Goal: Transaction & Acquisition: Obtain resource

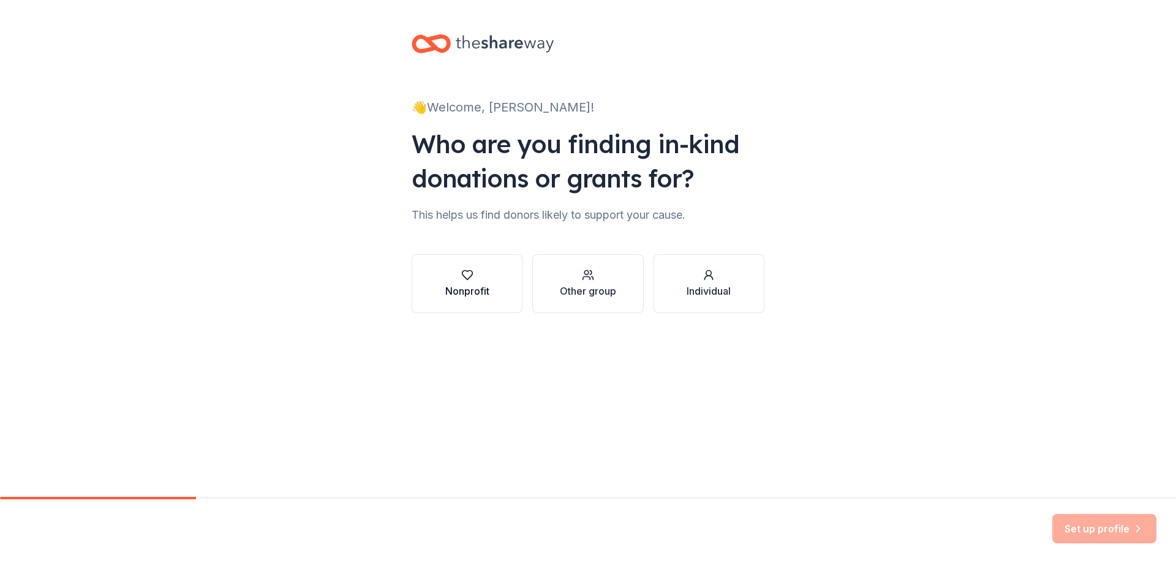
click at [473, 288] on div "Nonprofit" at bounding box center [467, 291] width 44 height 15
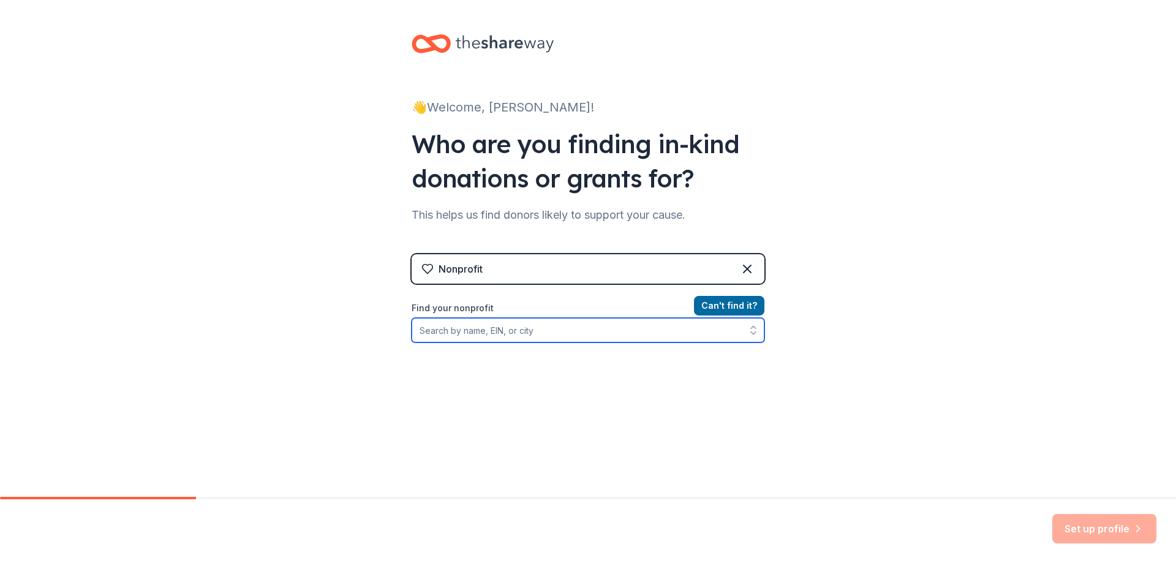
click at [487, 337] on input "Find your nonprofit" at bounding box center [588, 330] width 353 height 24
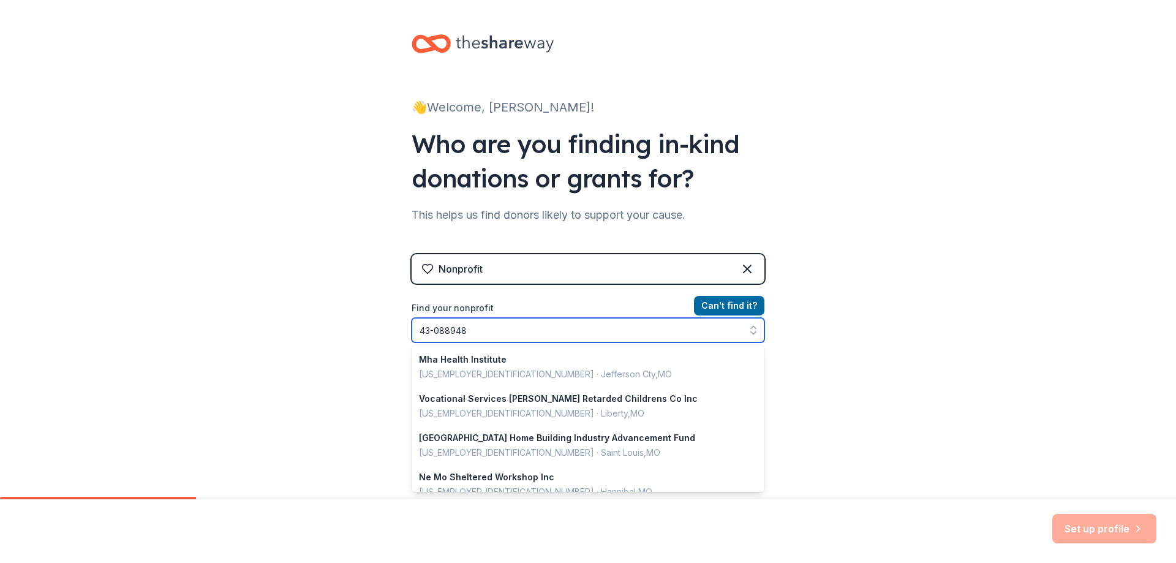
type input "[US_EMPLOYER_IDENTIFICATION_NUMBER]"
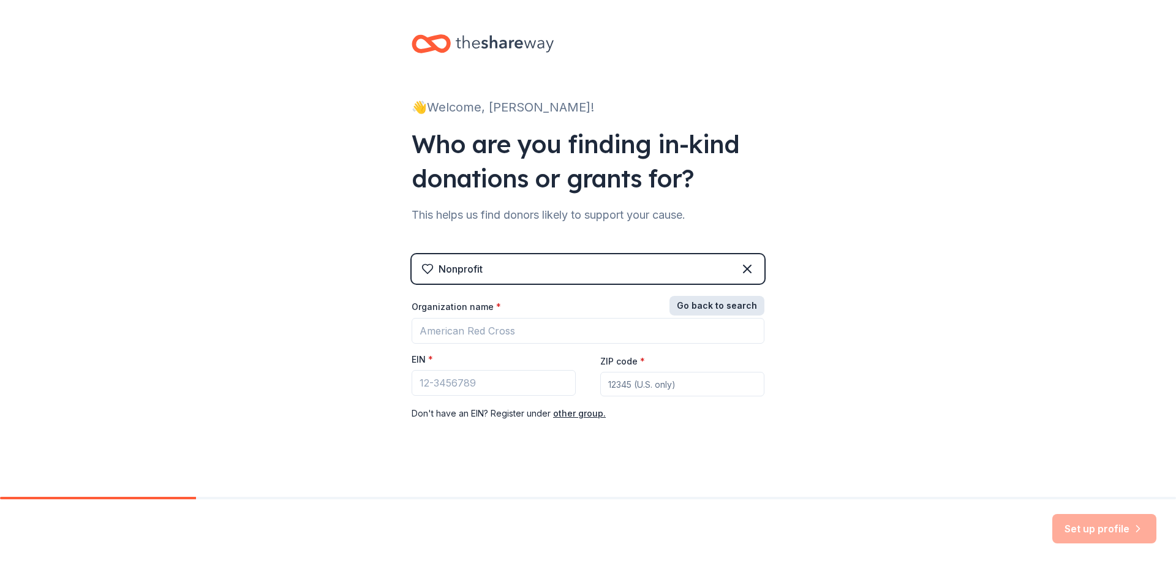
click at [730, 300] on button "Go back to search" at bounding box center [716, 306] width 95 height 20
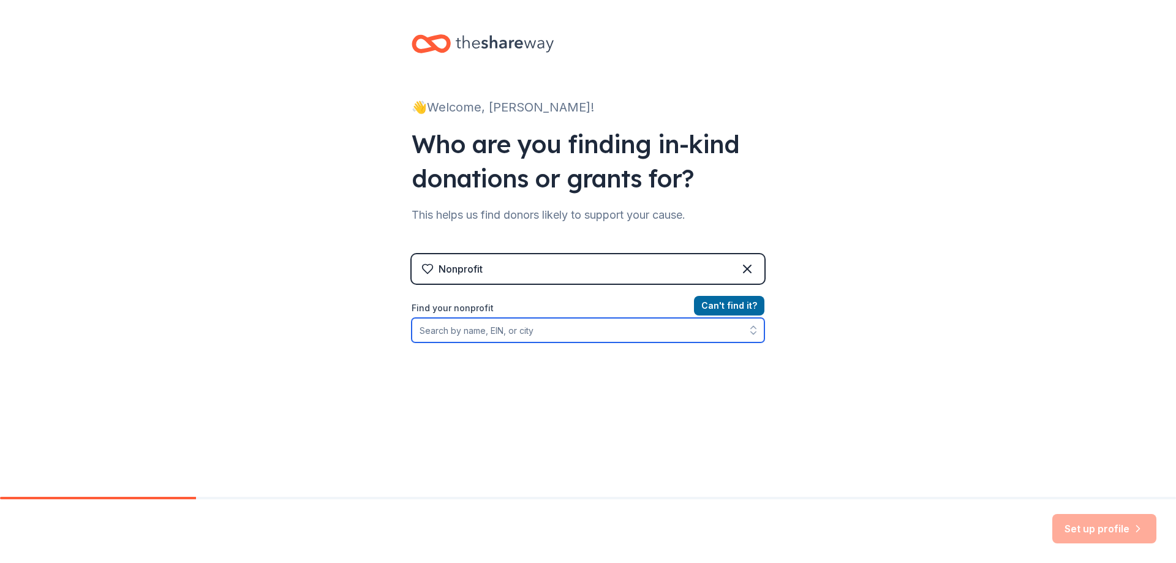
click at [576, 334] on input "Find your nonprofit" at bounding box center [588, 330] width 353 height 24
type input "city of [GEOGRAPHIC_DATA]"
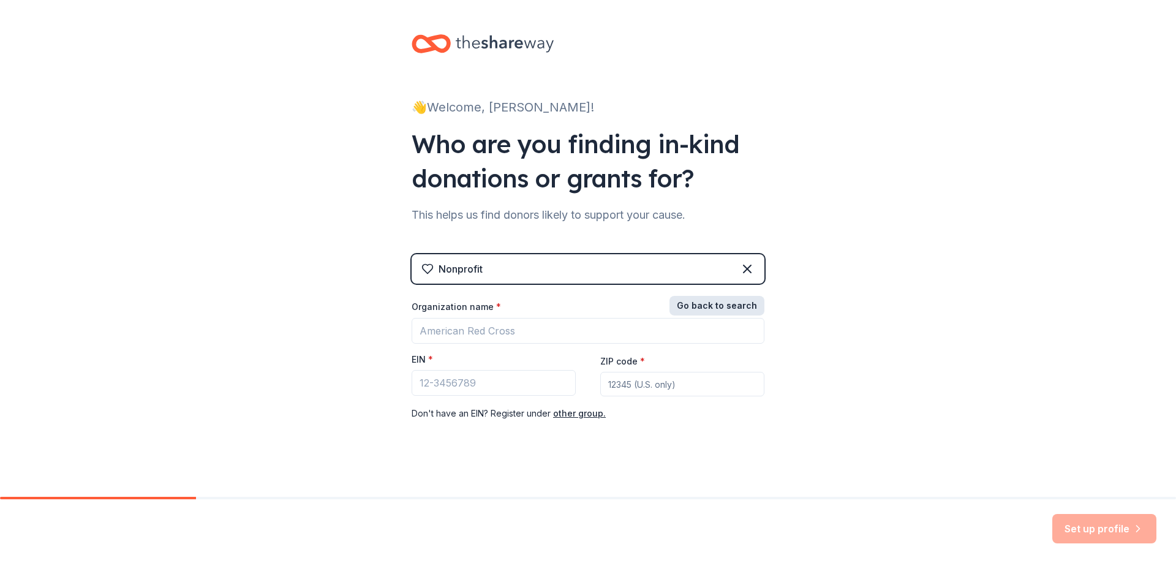
click at [732, 309] on button "Go back to search" at bounding box center [716, 306] width 95 height 20
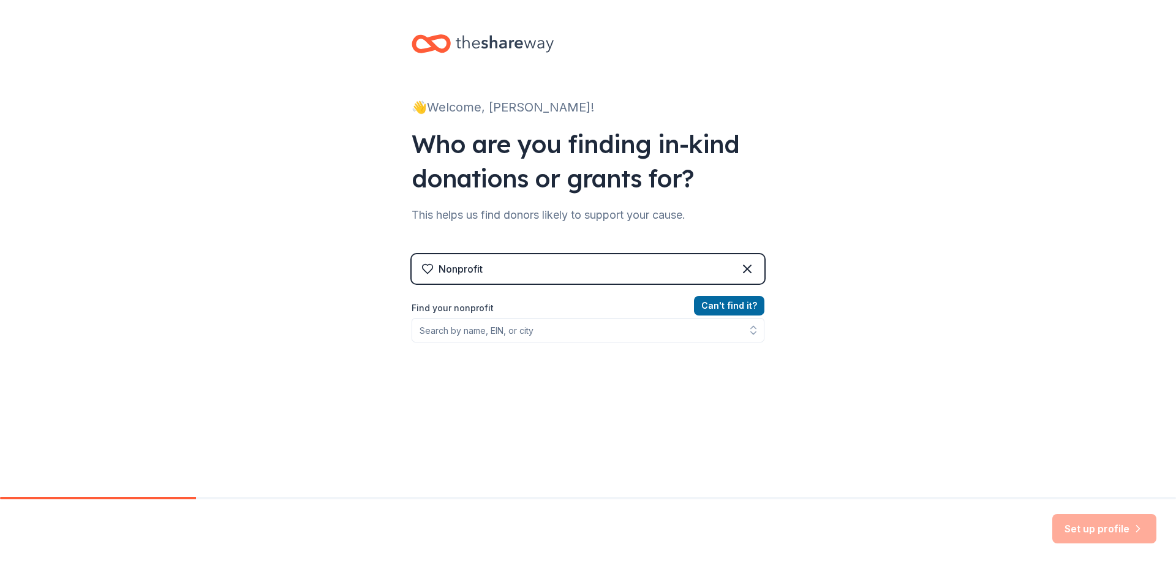
click at [709, 273] on div "Nonprofit" at bounding box center [588, 268] width 353 height 29
click at [592, 319] on input "Find your nonprofit" at bounding box center [588, 330] width 353 height 24
click at [590, 331] on input "Find your nonprofit" at bounding box center [588, 330] width 353 height 24
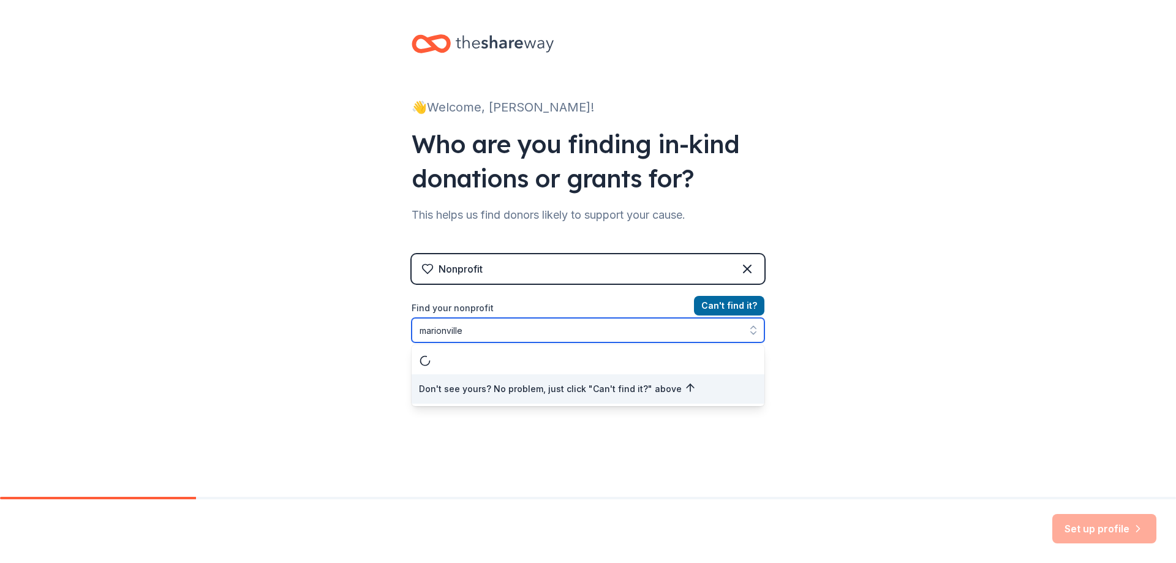
type input "marionville,"
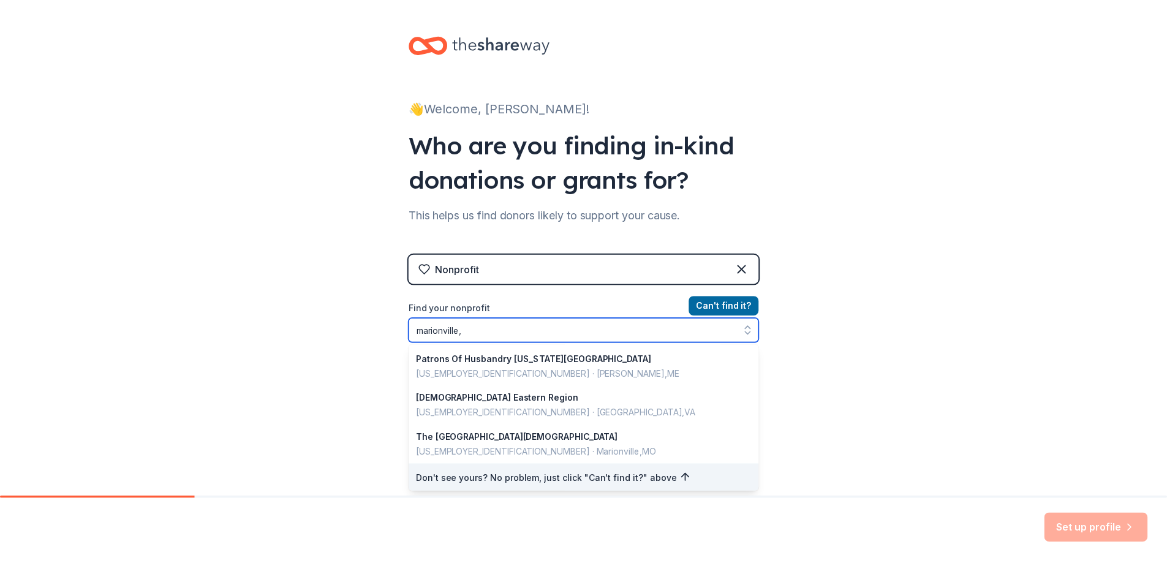
scroll to position [867, 0]
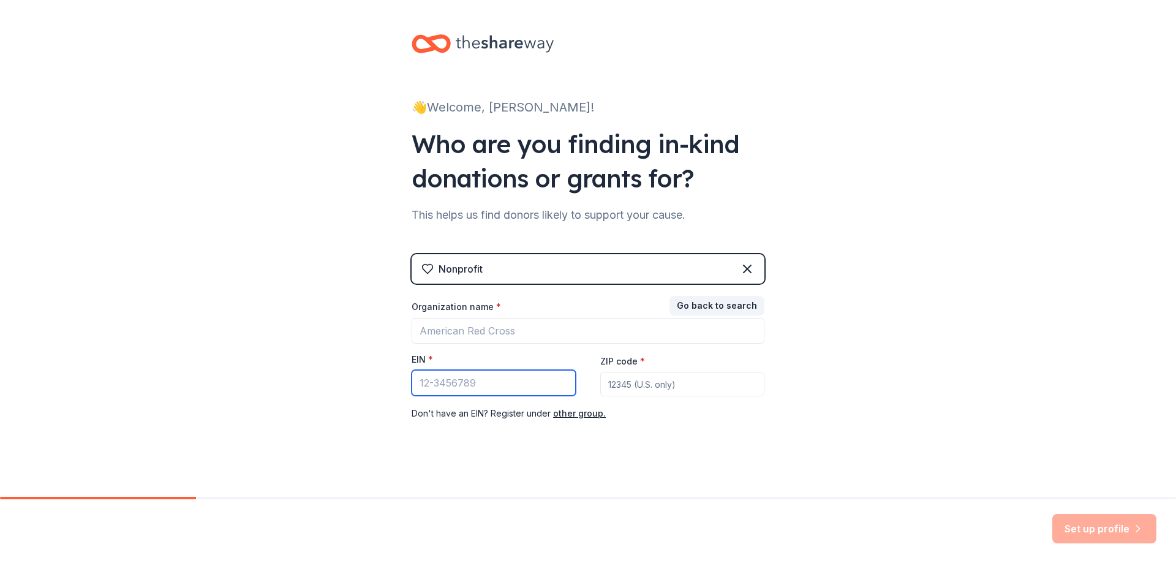
click at [559, 382] on input "EIN *" at bounding box center [494, 383] width 164 height 26
type input "[US_EMPLOYER_IDENTIFICATION_NUMBER]"
type input "65705"
click at [824, 383] on div "👋 Welcome, [PERSON_NAME]! Who are you finding in-kind donations or grants for? …" at bounding box center [588, 252] width 1176 height 504
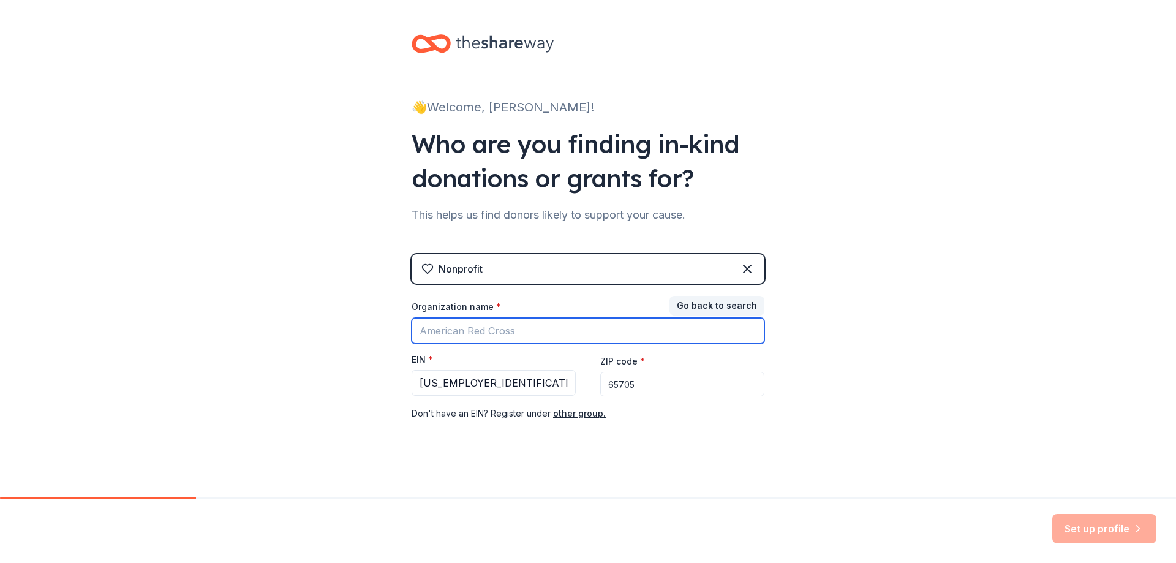
click at [613, 331] on input "Organization name *" at bounding box center [588, 331] width 353 height 26
click at [551, 334] on input "City of Marionville Fire Dpartment" at bounding box center [588, 331] width 353 height 26
type input "City of Marionville Fire Department"
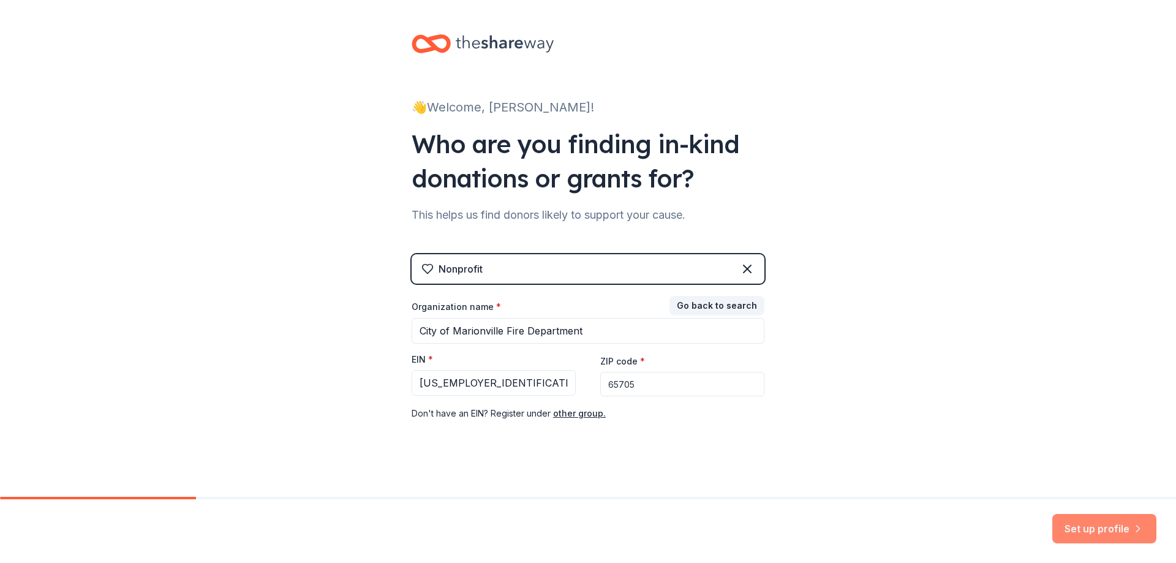
click at [1110, 524] on button "Set up profile" at bounding box center [1104, 528] width 104 height 29
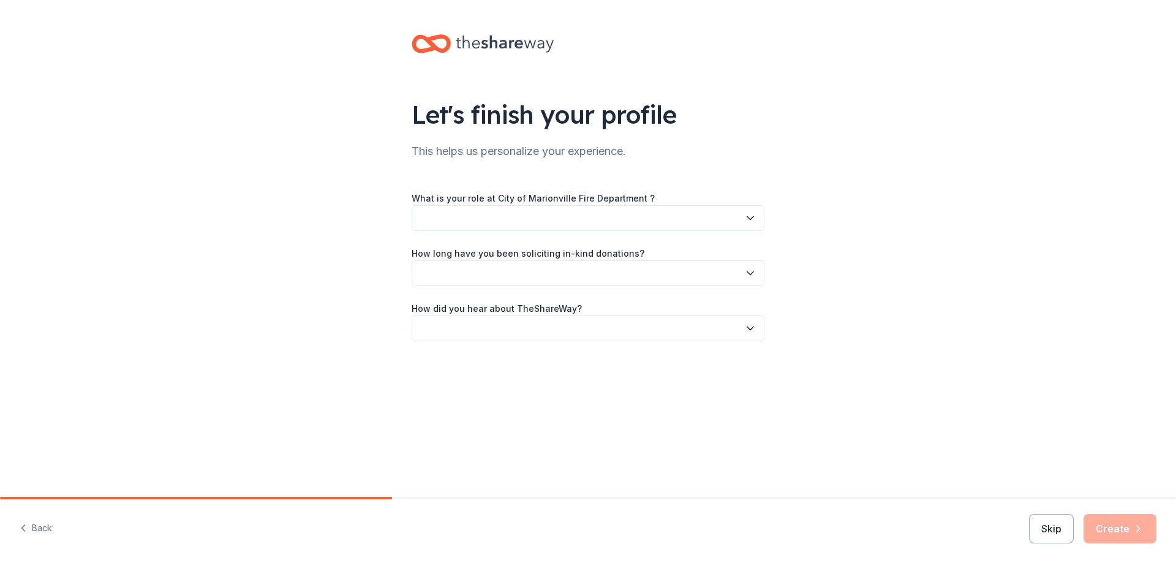
click at [600, 214] on button "button" at bounding box center [588, 218] width 353 height 26
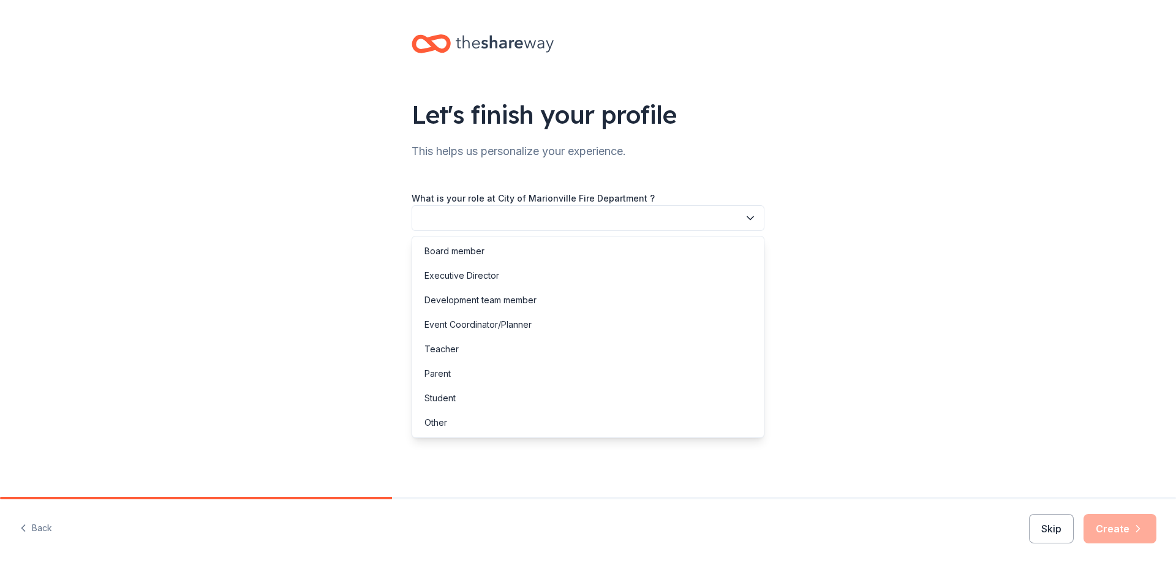
click at [606, 210] on button "button" at bounding box center [588, 218] width 353 height 26
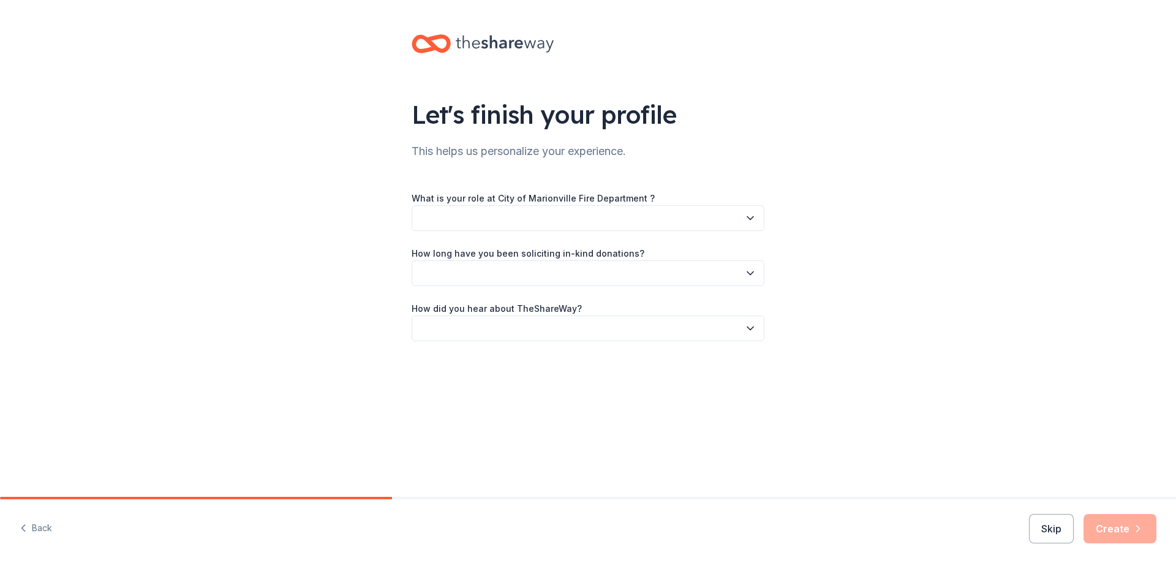
click at [607, 214] on button "button" at bounding box center [588, 218] width 353 height 26
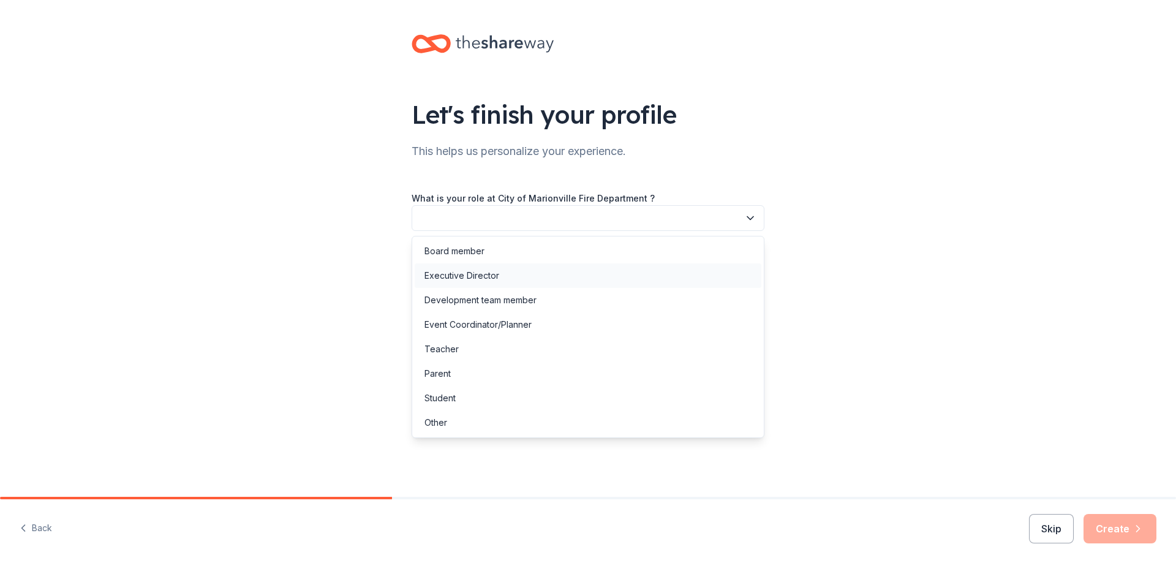
click at [470, 273] on div "Executive Director" at bounding box center [461, 275] width 75 height 15
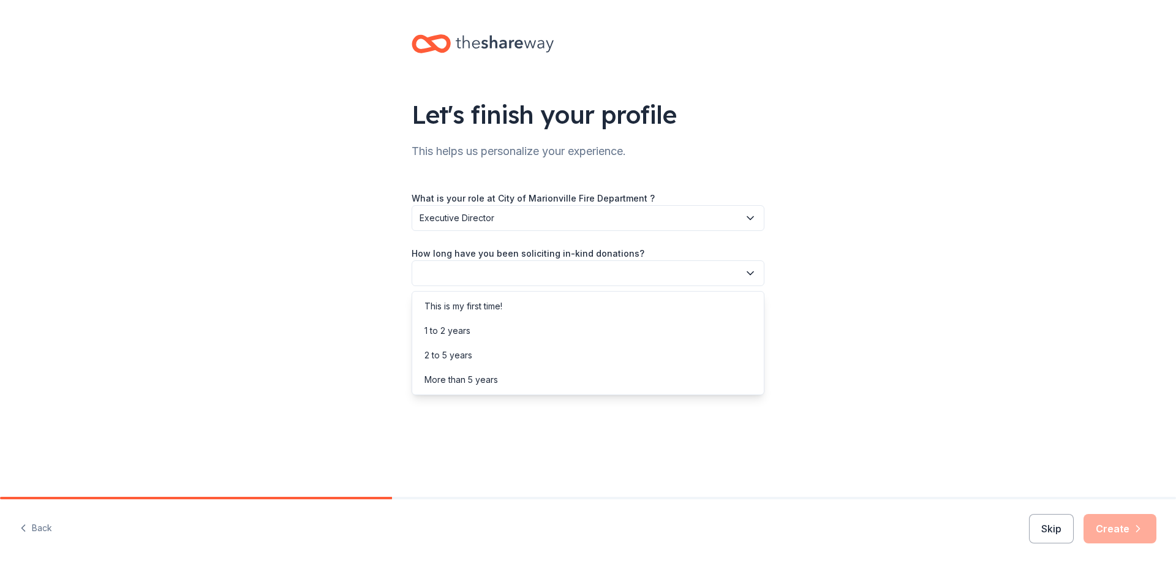
click at [490, 271] on button "button" at bounding box center [588, 273] width 353 height 26
click at [492, 374] on div "More than 5 years" at bounding box center [460, 379] width 73 height 15
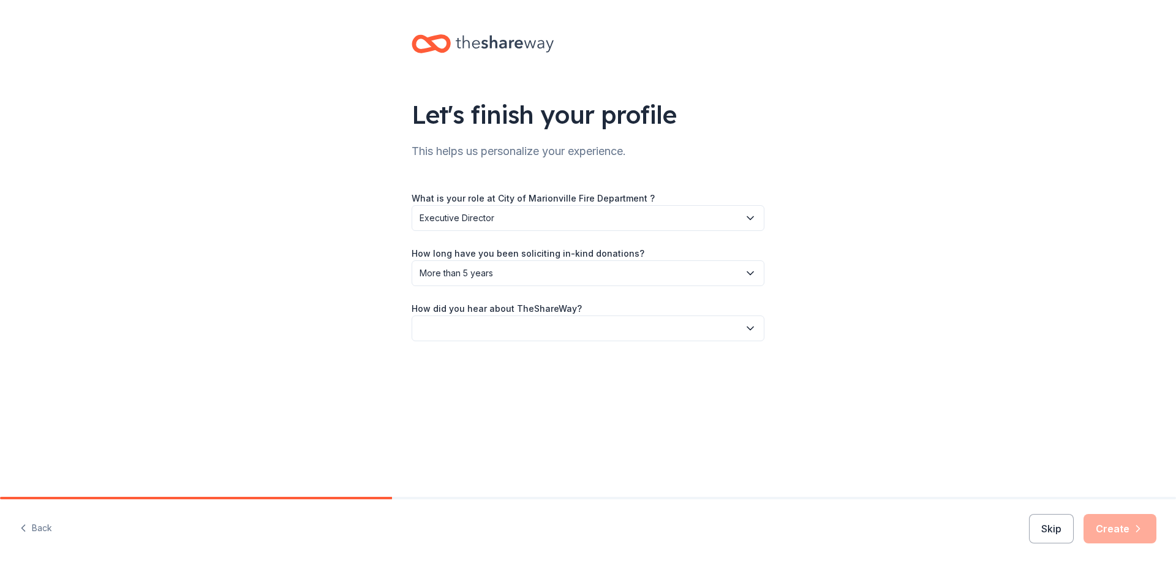
click at [519, 332] on button "button" at bounding box center [588, 328] width 353 height 26
click at [475, 386] on div "Online search" at bounding box center [452, 386] width 56 height 15
click at [1103, 527] on button "Create" at bounding box center [1119, 528] width 73 height 29
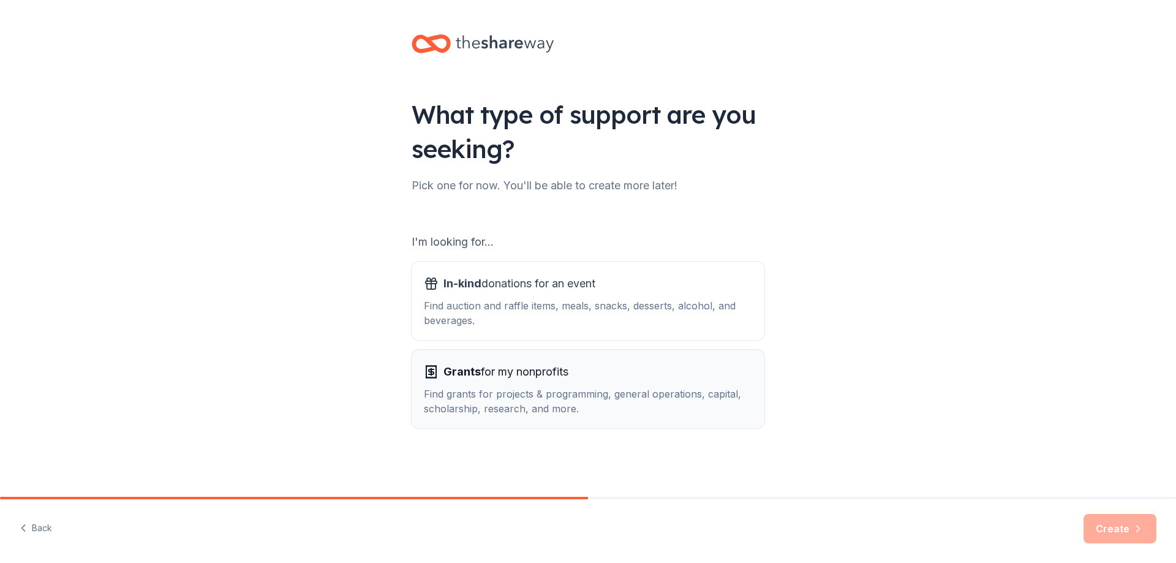
click at [520, 375] on span "Grants for my nonprofits" at bounding box center [505, 372] width 125 height 20
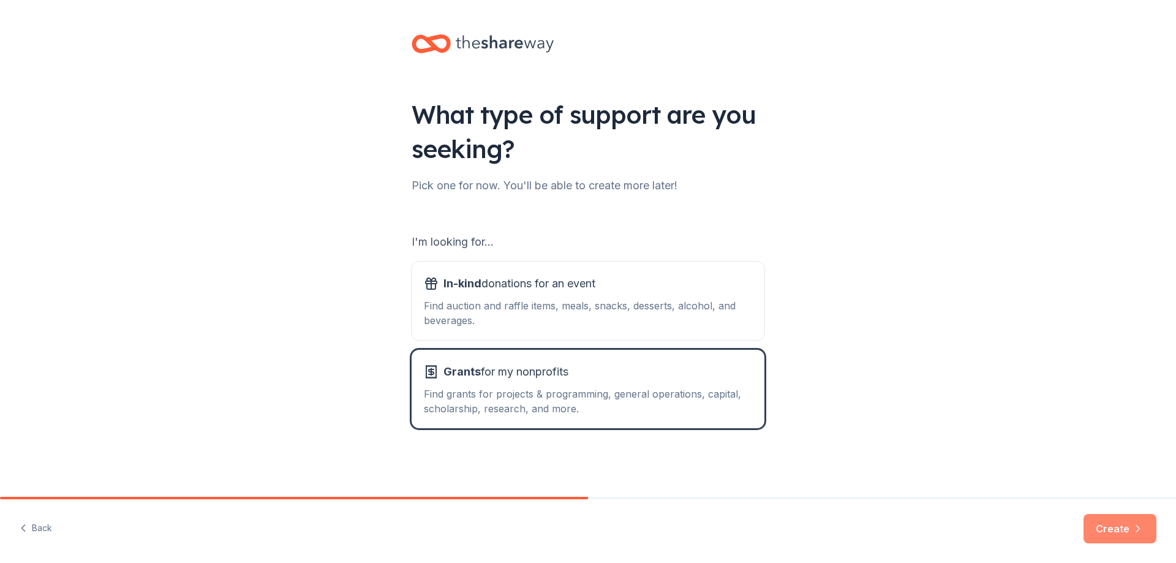
click at [1117, 518] on button "Create" at bounding box center [1119, 528] width 73 height 29
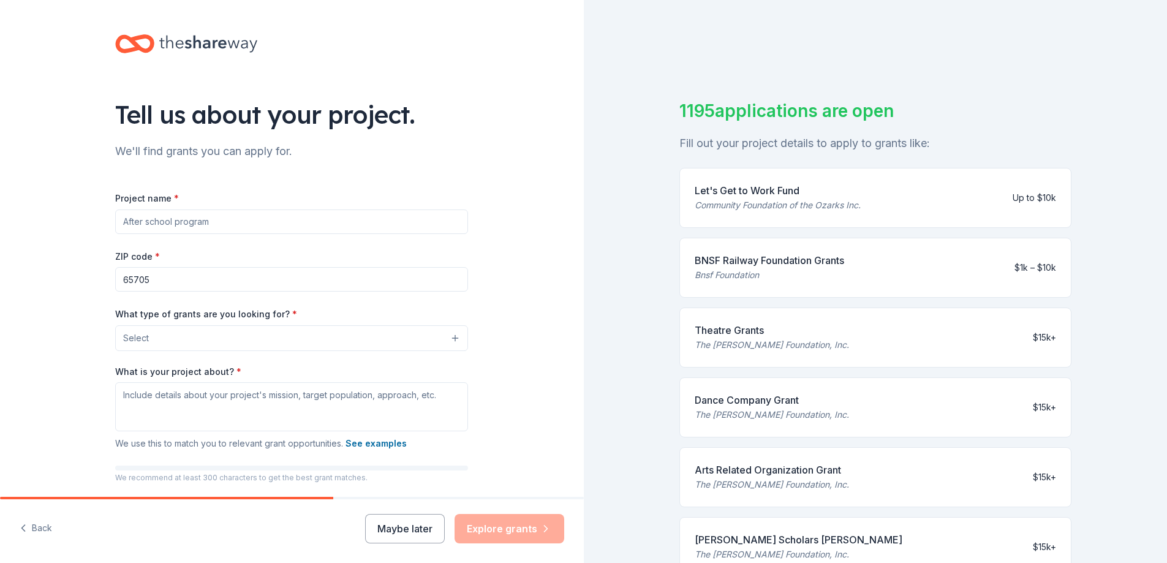
click at [245, 204] on div "Project name *" at bounding box center [291, 211] width 353 height 43
click at [244, 216] on input "Project name *" at bounding box center [291, 221] width 353 height 24
click at [409, 228] on input "Project name *" at bounding box center [291, 221] width 353 height 24
type input "Fire Department SCBA Cylinders"
click at [294, 335] on button "Select" at bounding box center [291, 338] width 353 height 26
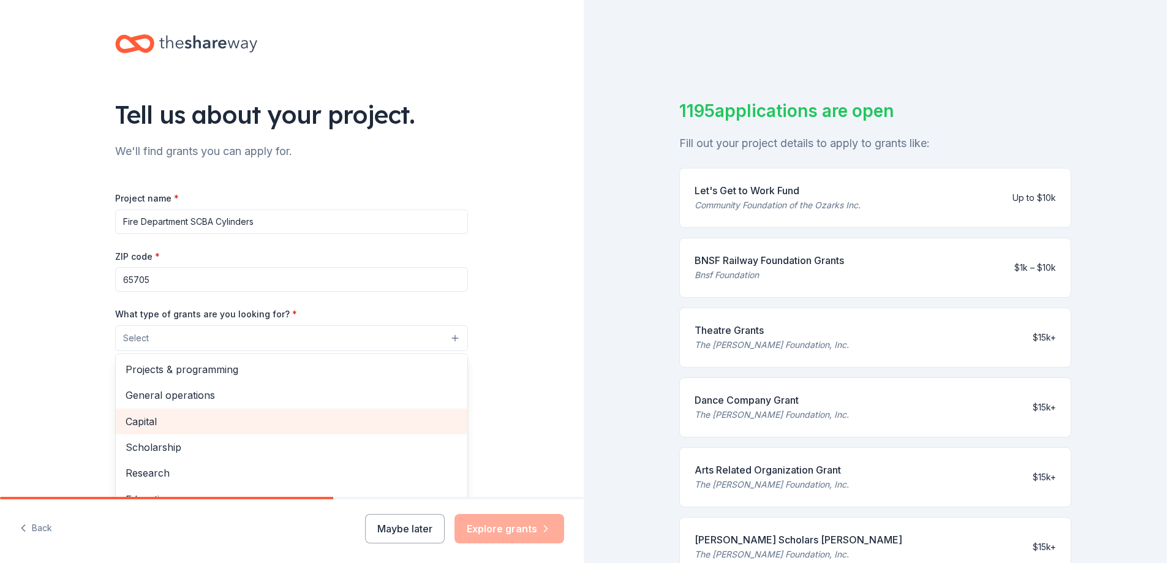
click at [143, 424] on span "Capital" at bounding box center [292, 421] width 332 height 16
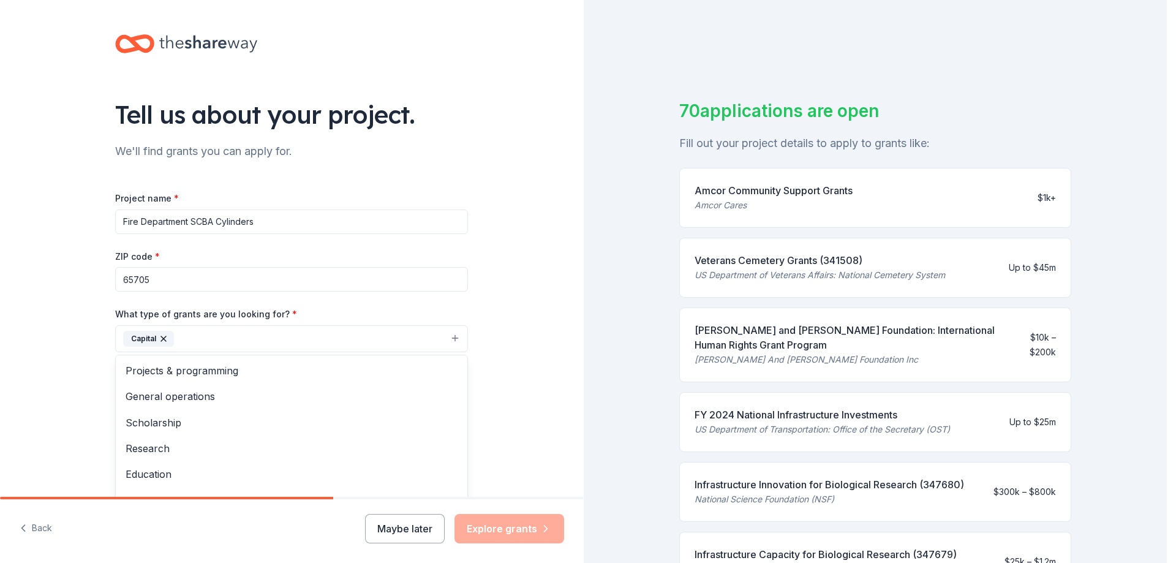
click at [344, 283] on div "Project name * Fire Department SCBA Cylinders ZIP code * 65705 What type of gra…" at bounding box center [291, 358] width 353 height 337
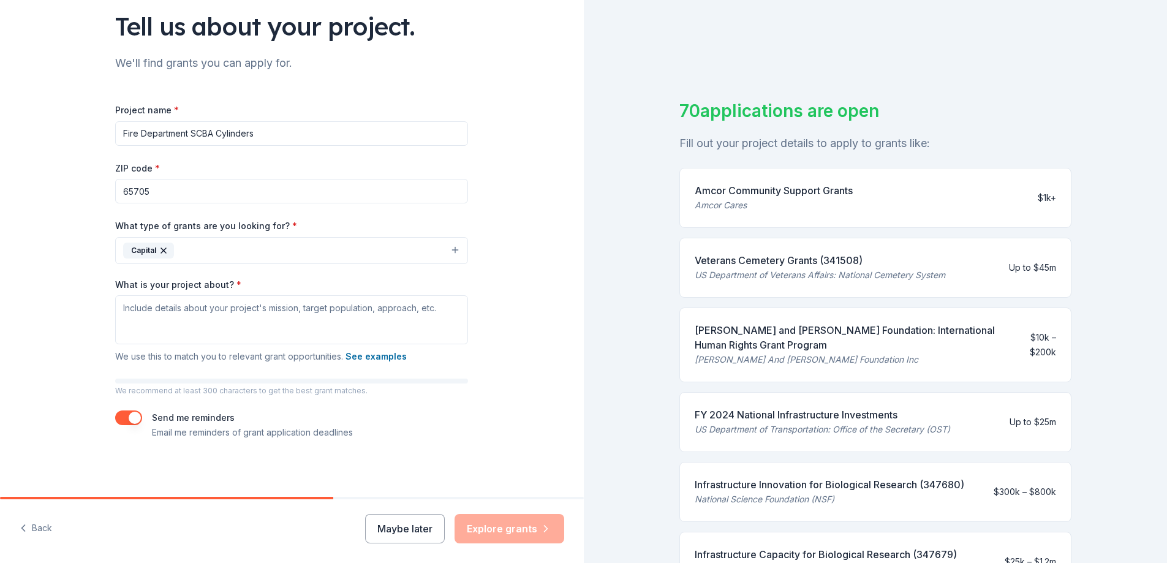
scroll to position [90, 0]
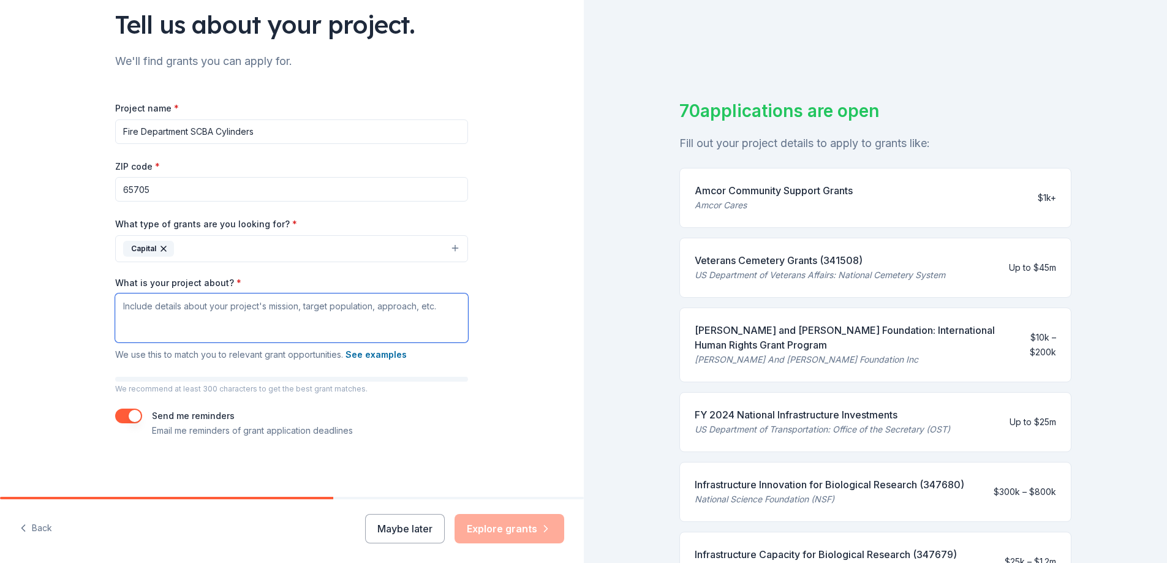
click at [290, 311] on textarea "What is your project about? *" at bounding box center [291, 317] width 353 height 49
click at [239, 324] on textarea "What is your project about? *" at bounding box center [291, 317] width 353 height 49
paste textarea "[Your Department Name] is a 100% volunteer fire department serving approximatel…"
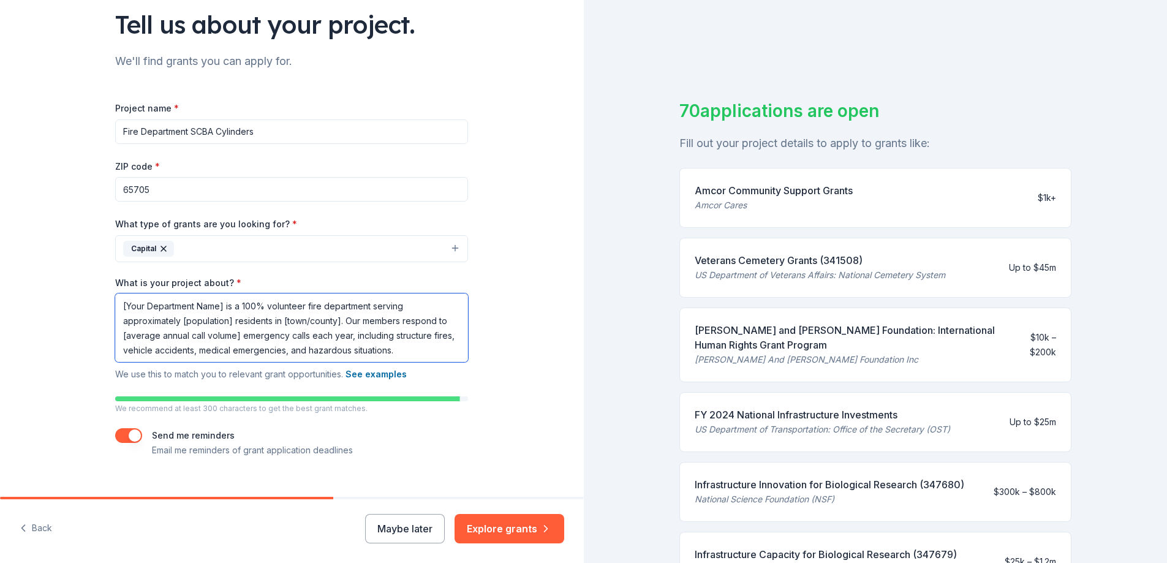
scroll to position [110, 0]
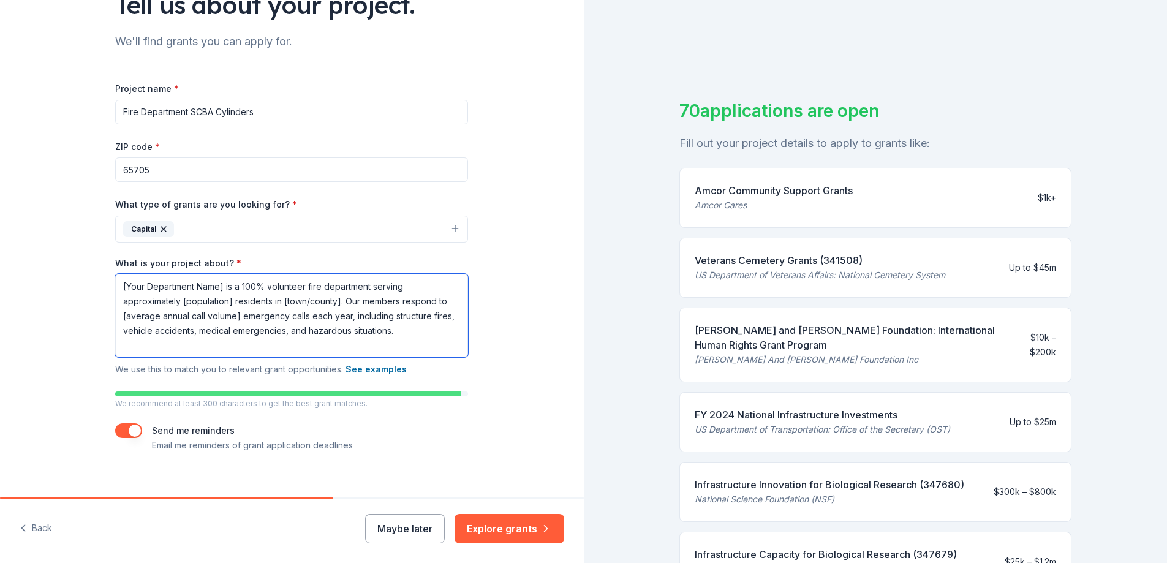
click at [389, 344] on textarea "[Your Department Name] is a 100% volunteer fire department serving approximatel…" at bounding box center [291, 315] width 353 height 83
paste textarea "The department currently operates with SCBA cylinders that are approaching or p…"
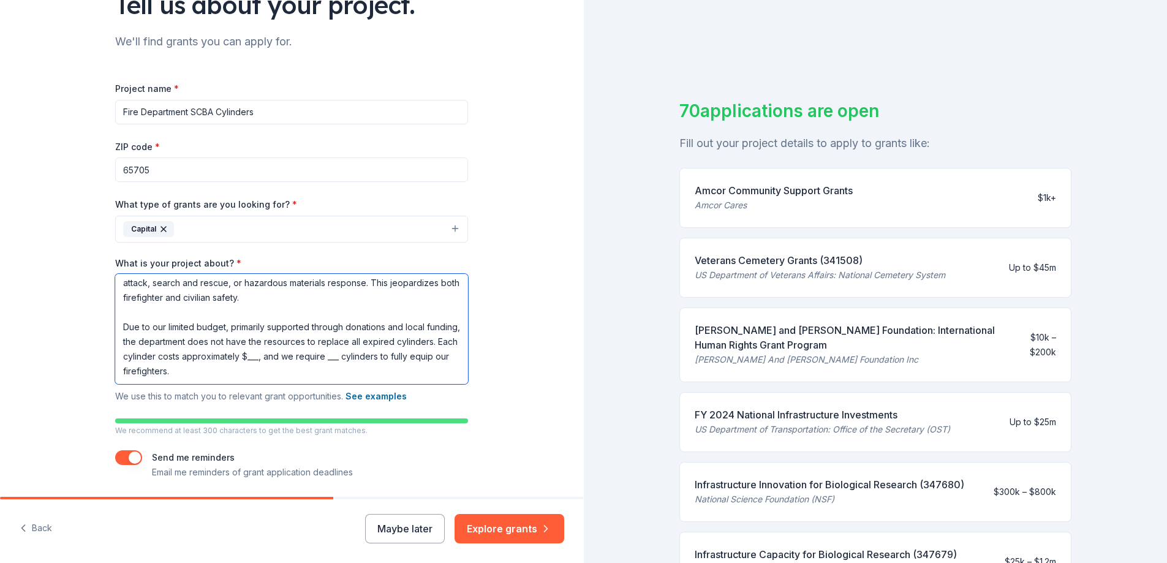
scroll to position [129, 0]
click at [126, 372] on textarea "[Your Department Name] is a 100% volunteer fire department serving approximatel…" at bounding box center [291, 329] width 353 height 110
paste textarea "This project will replace the expired SCBA cylinders with new, compliant units.…"
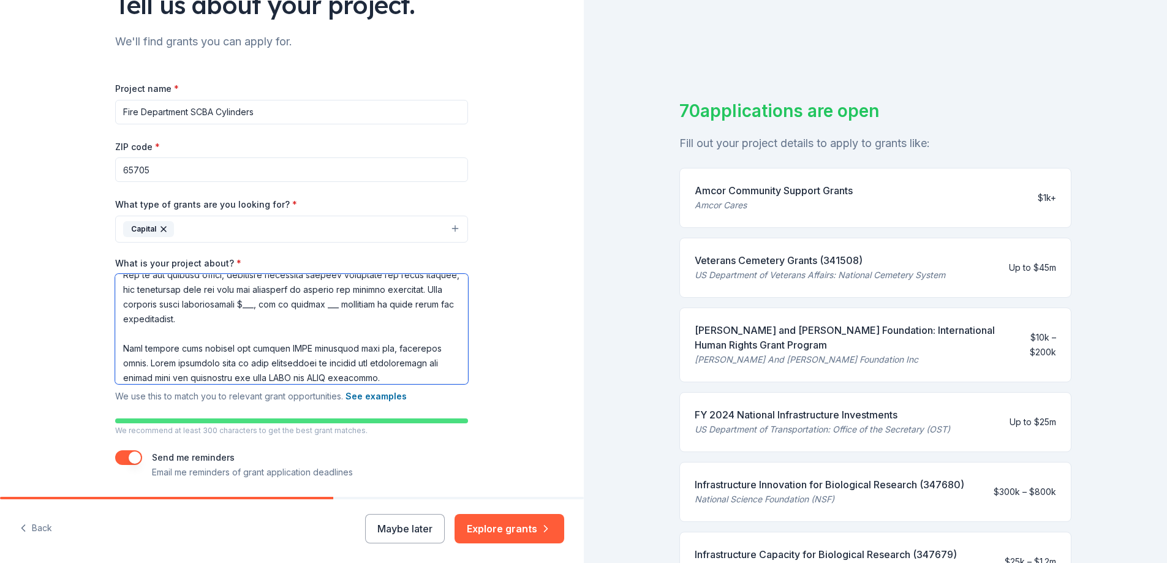
scroll to position [165, 0]
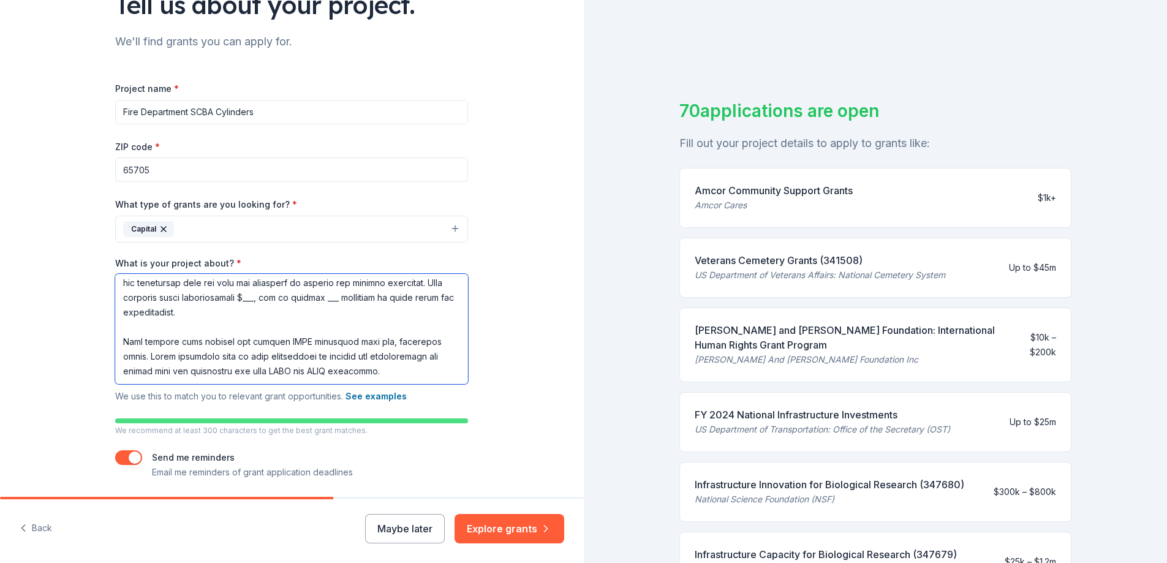
click at [377, 372] on textarea "What is your project about? *" at bounding box center [291, 329] width 353 height 110
click at [141, 366] on textarea "What is your project about? *" at bounding box center [291, 329] width 353 height 110
drag, startPoint x: 141, startPoint y: 366, endPoint x: 122, endPoint y: 367, distance: 19.1
click at [124, 367] on textarea "What is your project about? *" at bounding box center [291, 329] width 353 height 110
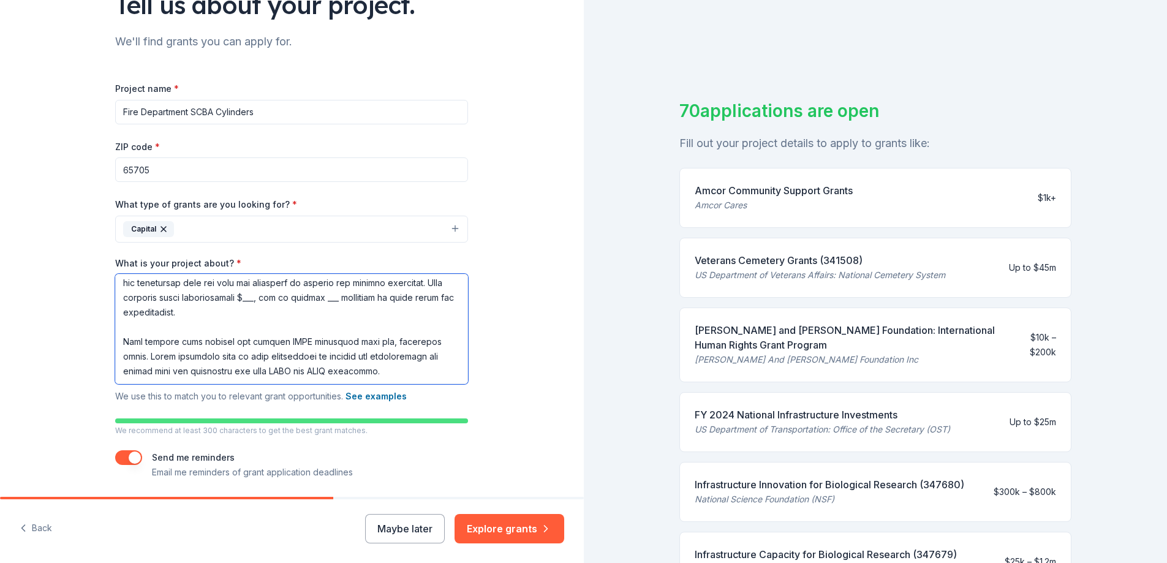
paste textarea "By funding this project, you will directly enhance the safety of our volunteer …"
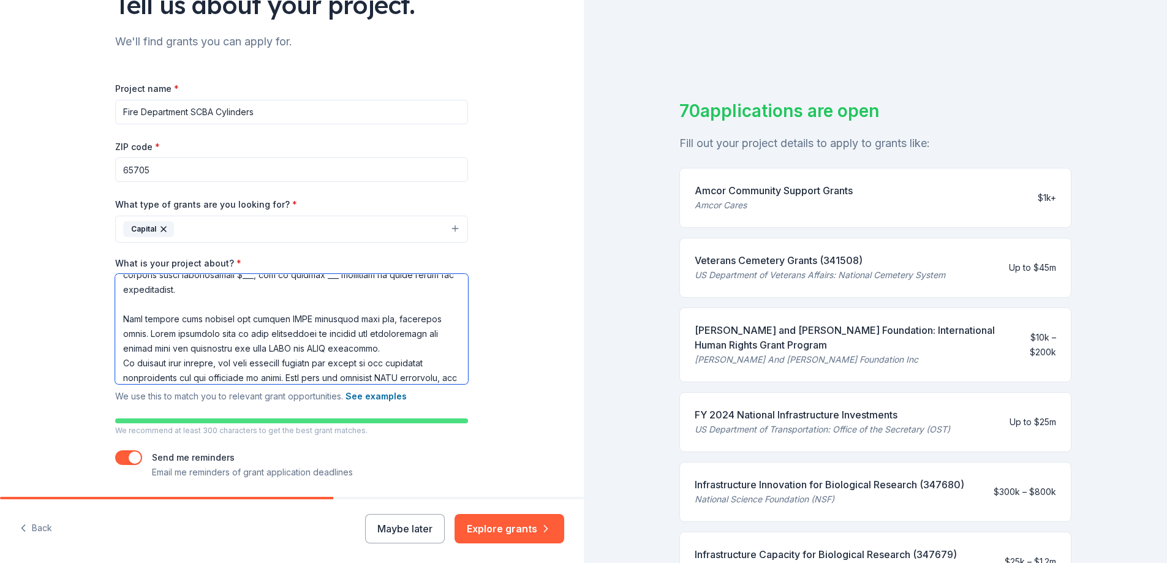
scroll to position [232, 0]
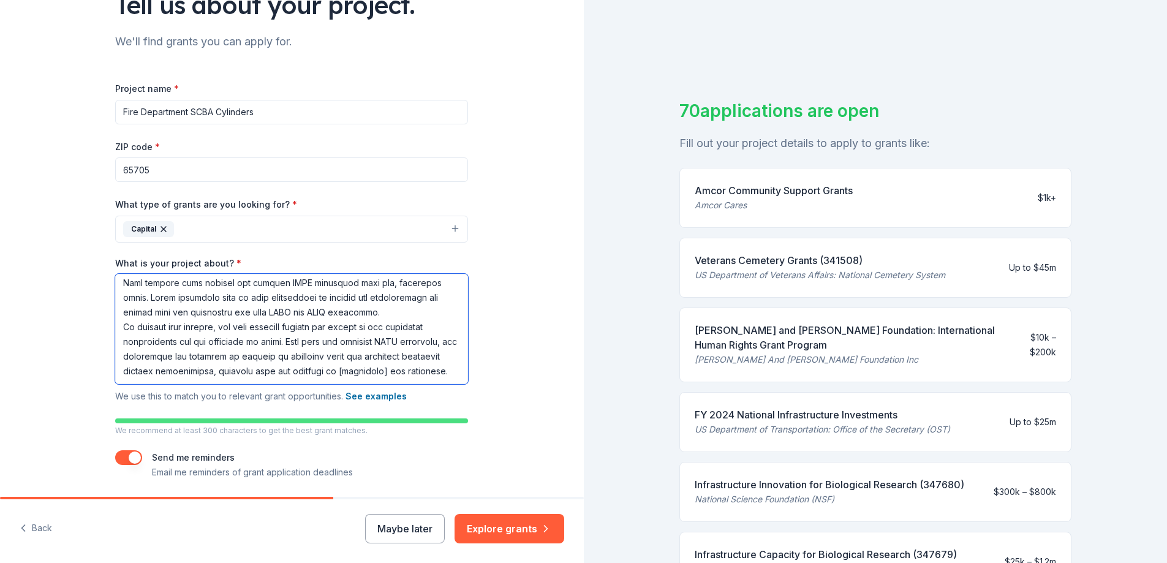
click at [377, 309] on textarea "What is your project about? *" at bounding box center [291, 329] width 353 height 110
click at [216, 286] on textarea "What is your project about? *" at bounding box center [291, 329] width 353 height 110
drag, startPoint x: 228, startPoint y: 299, endPoint x: 229, endPoint y: 361, distance: 61.9
click at [228, 301] on textarea "What is your project about? *" at bounding box center [291, 329] width 353 height 110
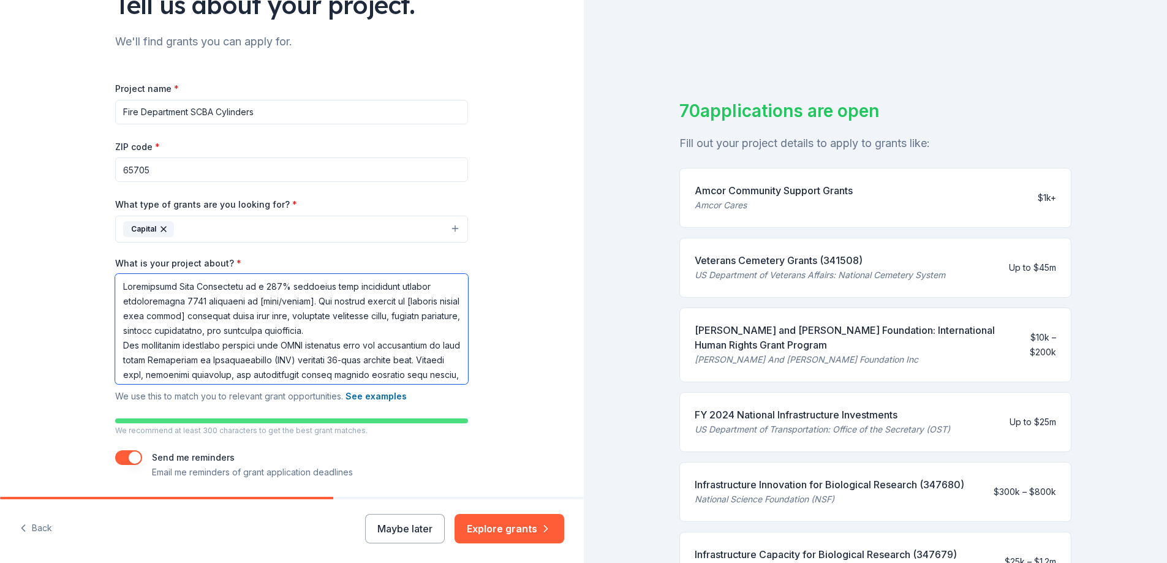
click at [307, 298] on textarea "What is your project about? *" at bounding box center [291, 329] width 353 height 110
drag, startPoint x: 198, startPoint y: 315, endPoint x: 213, endPoint y: 349, distance: 36.2
click at [199, 315] on textarea "What is your project about? *" at bounding box center [291, 329] width 353 height 110
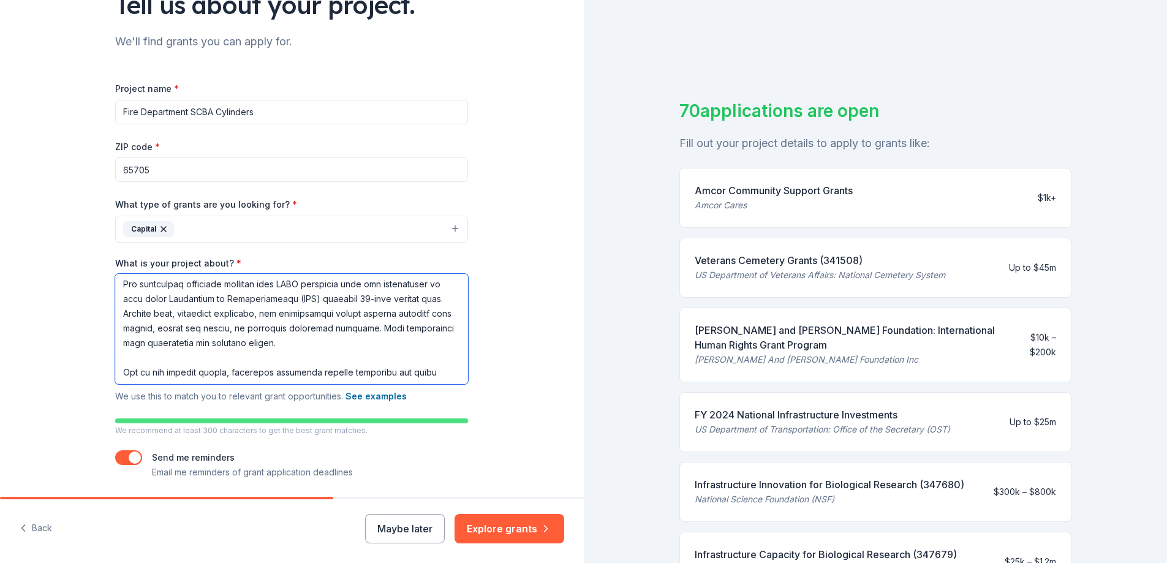
click at [138, 300] on textarea "What is your project about? *" at bounding box center [291, 329] width 353 height 110
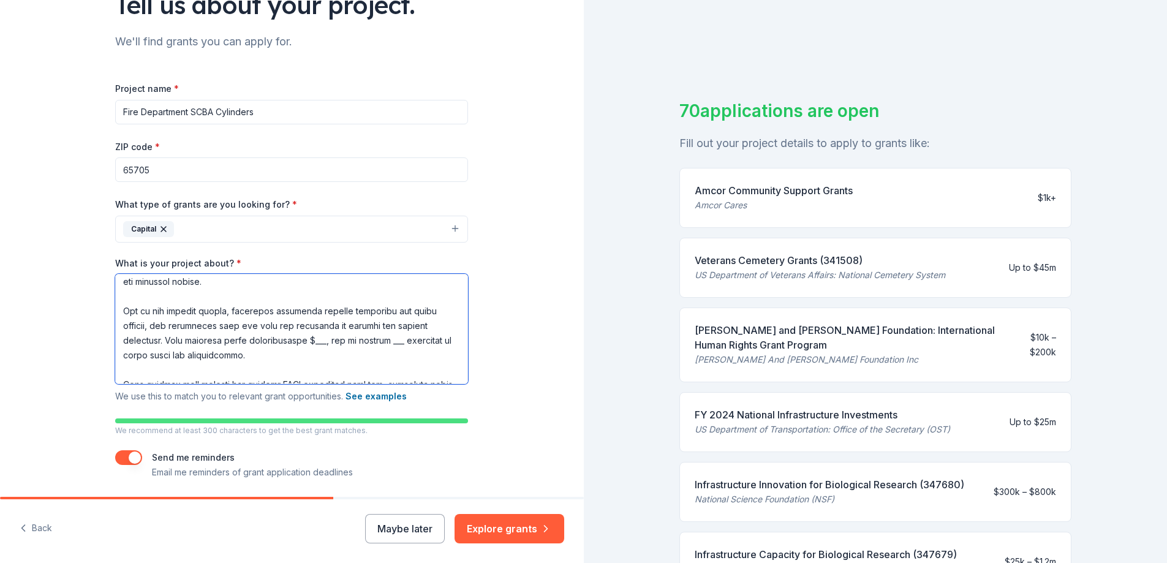
click at [399, 338] on textarea "What is your project about? *" at bounding box center [291, 329] width 353 height 110
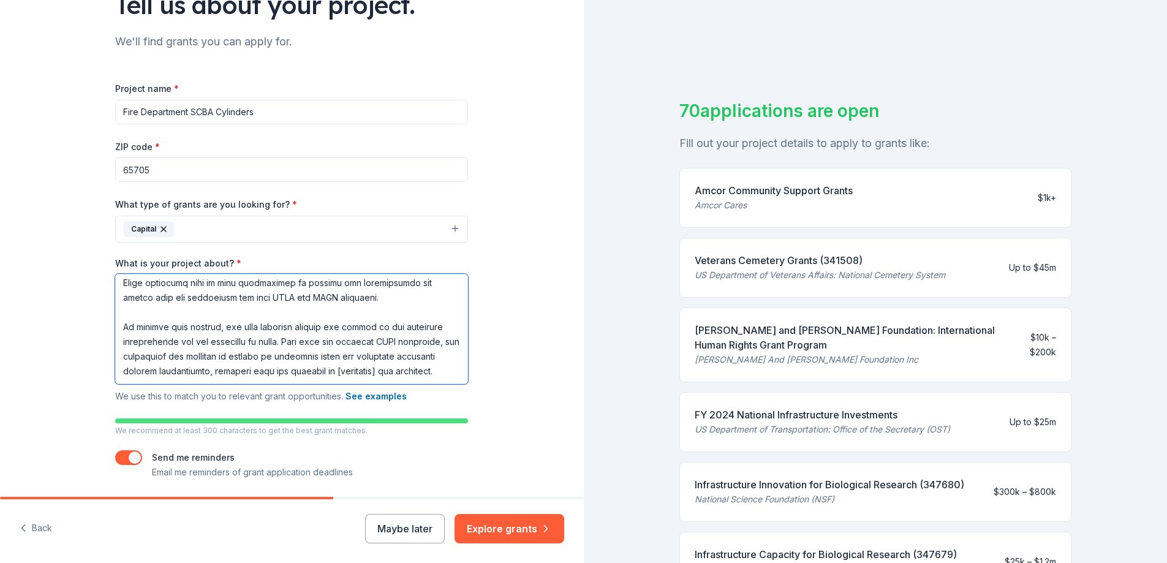
scroll to position [283, 0]
click at [407, 328] on textarea "What is your project about? *" at bounding box center [291, 329] width 353 height 110
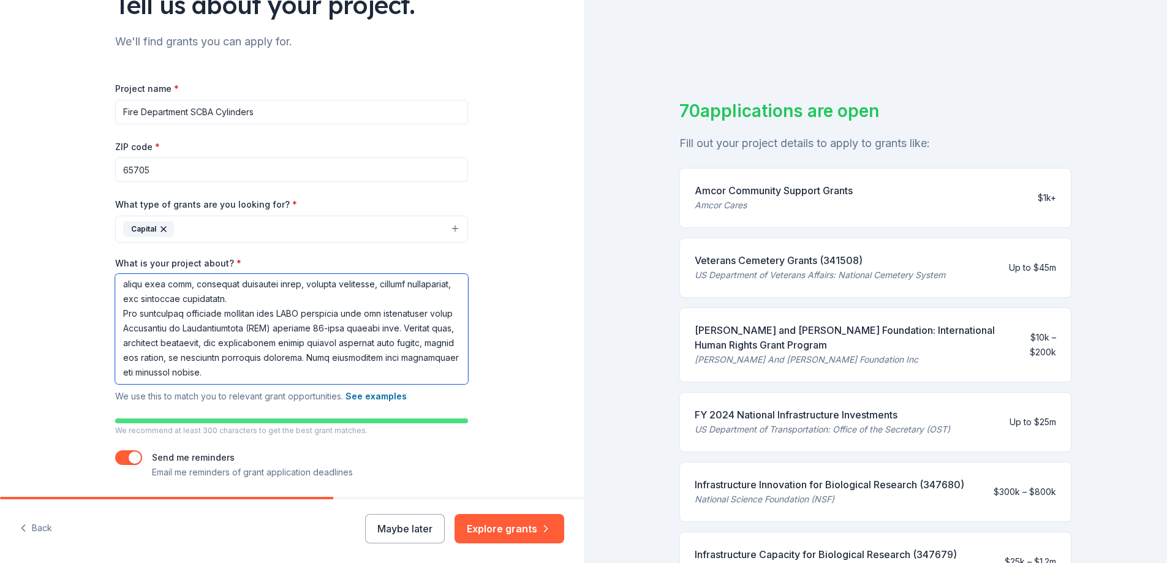
scroll to position [0, 0]
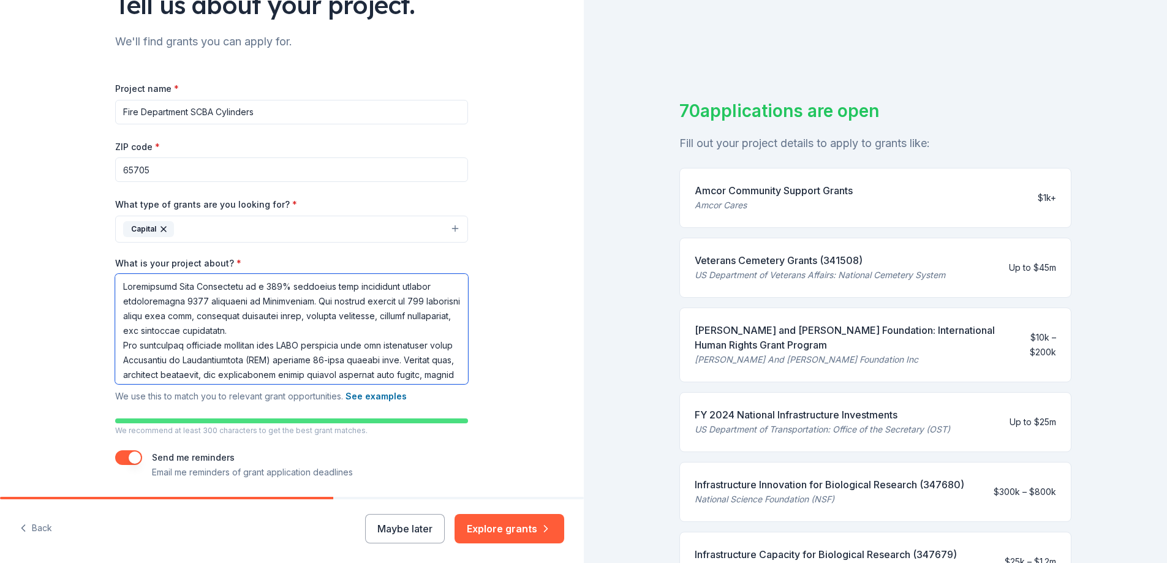
click at [279, 330] on textarea "What is your project about? *" at bounding box center [291, 329] width 353 height 110
click at [276, 331] on textarea "What is your project about? *" at bounding box center [291, 329] width 353 height 110
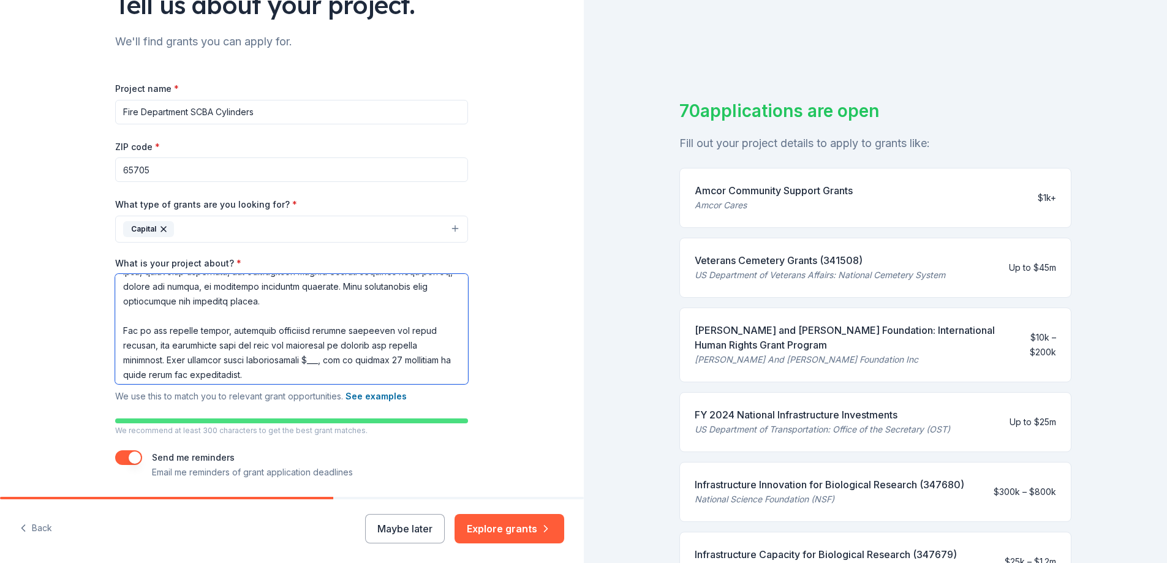
scroll to position [99, 0]
click at [317, 363] on textarea "What is your project about? *" at bounding box center [291, 329] width 353 height 110
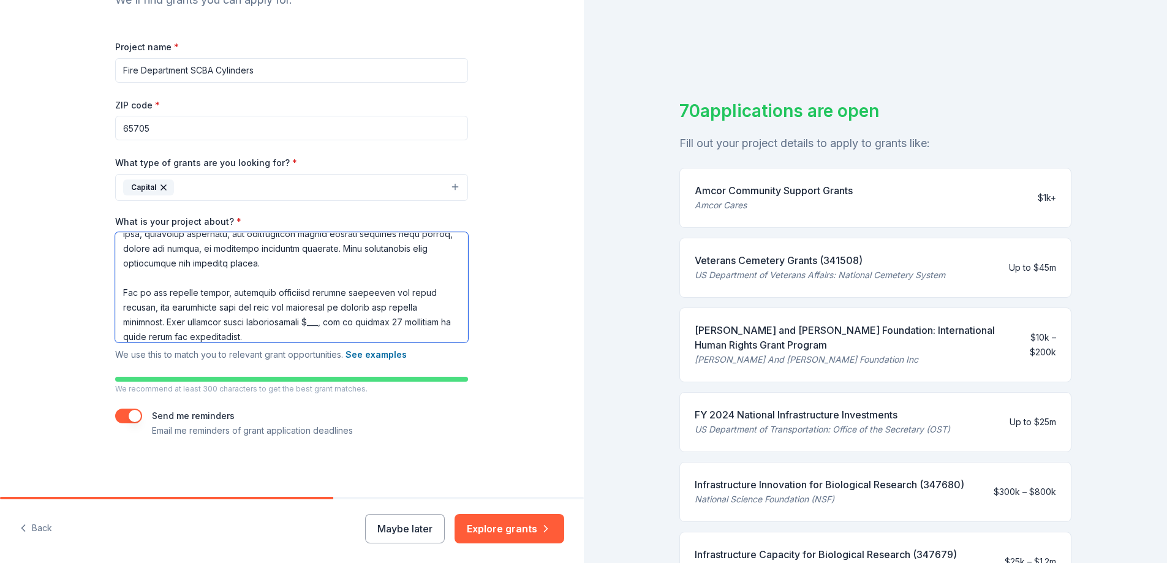
drag, startPoint x: 421, startPoint y: 307, endPoint x: 483, endPoint y: 346, distance: 72.4
click at [421, 307] on textarea "What is your project about? *" at bounding box center [291, 287] width 353 height 110
drag, startPoint x: 399, startPoint y: 307, endPoint x: 450, endPoint y: 331, distance: 55.4
click at [486, 341] on div "Tell us about your project. We'll find grants you can apply for. Project name *…" at bounding box center [292, 173] width 584 height 648
click at [408, 307] on textarea "What is your project about? *" at bounding box center [291, 287] width 353 height 110
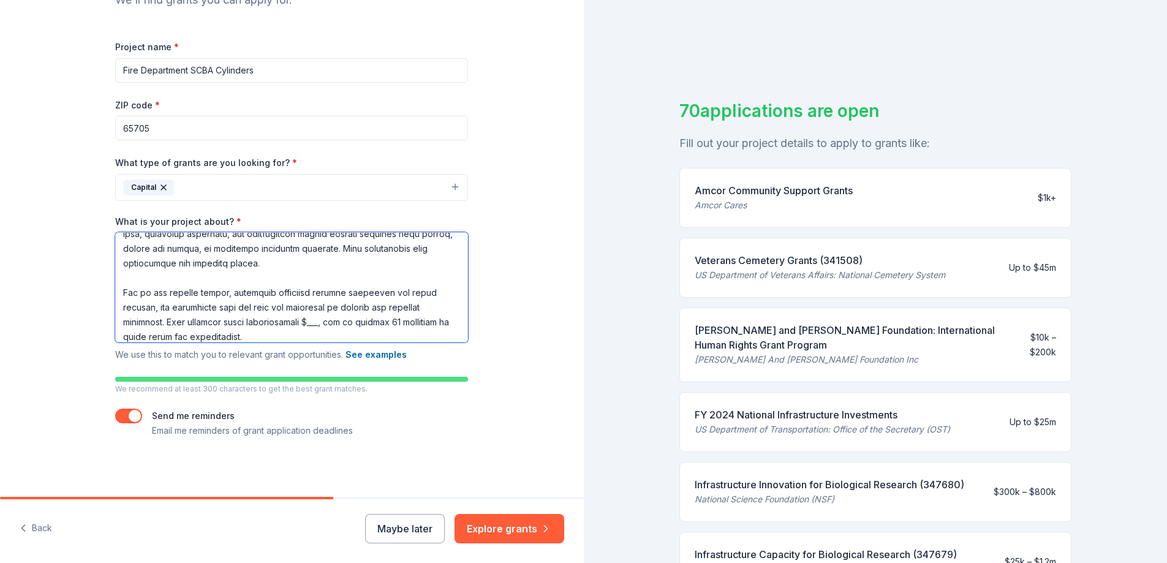
click at [434, 302] on textarea "What is your project about? *" at bounding box center [291, 287] width 353 height 110
type textarea "Marionville Fire Department is a 100% volunteer fire department serving approxi…"
click at [317, 326] on textarea "What is your project about? *" at bounding box center [291, 287] width 353 height 110
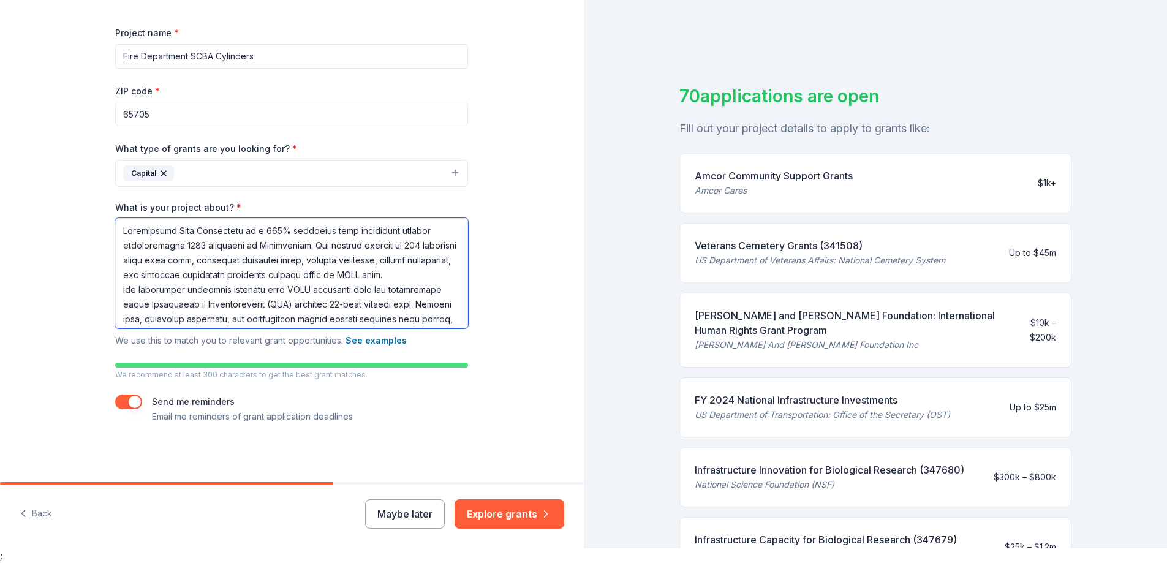
scroll to position [151, 0]
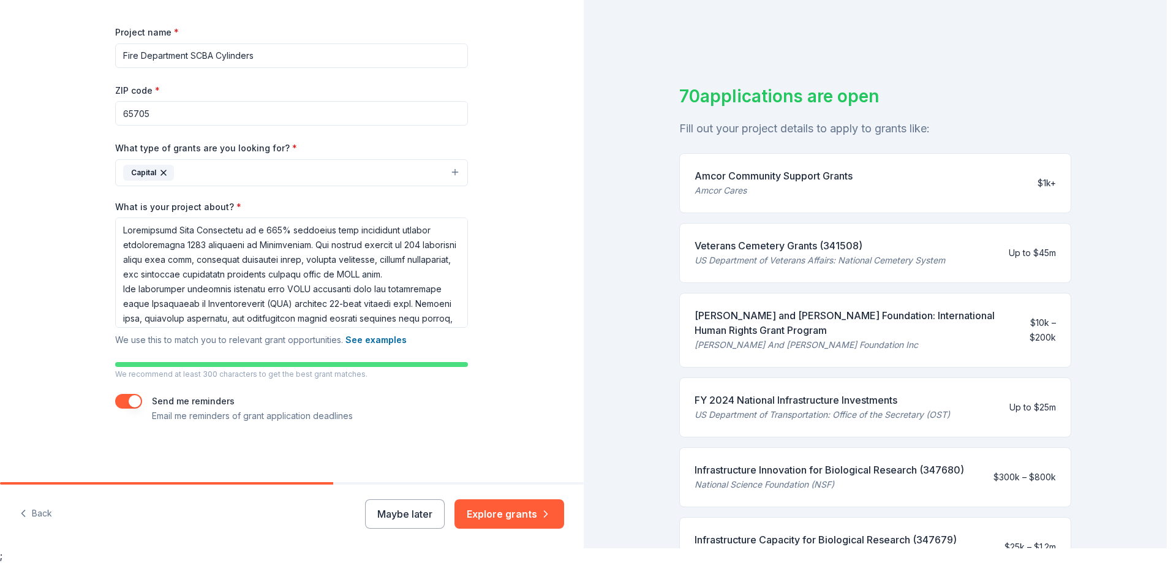
click at [188, 178] on button "Capital" at bounding box center [291, 172] width 353 height 27
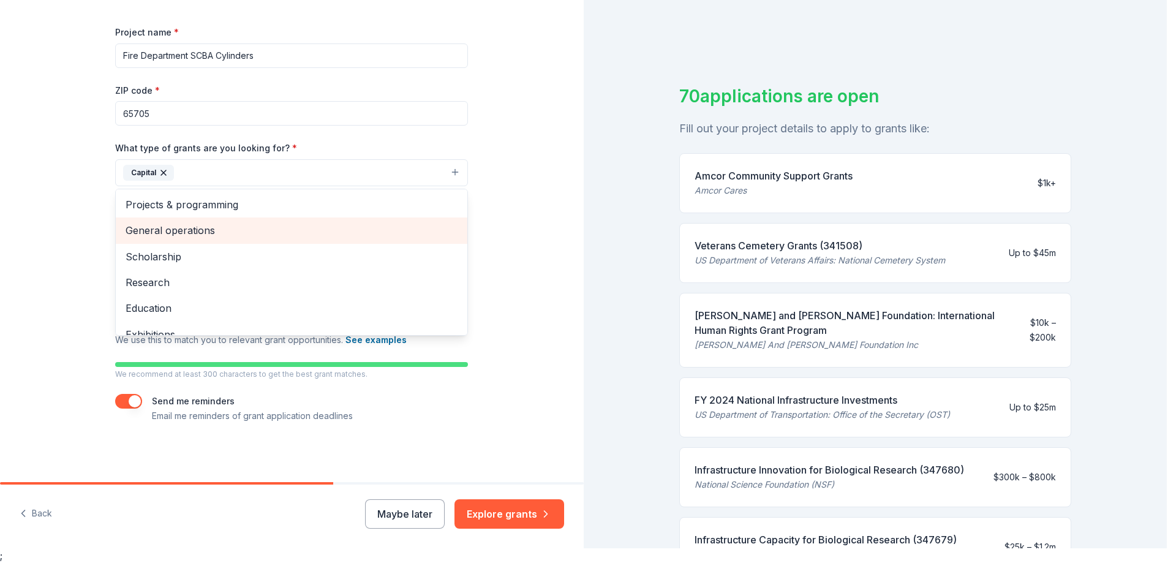
click at [189, 228] on span "General operations" at bounding box center [292, 230] width 332 height 16
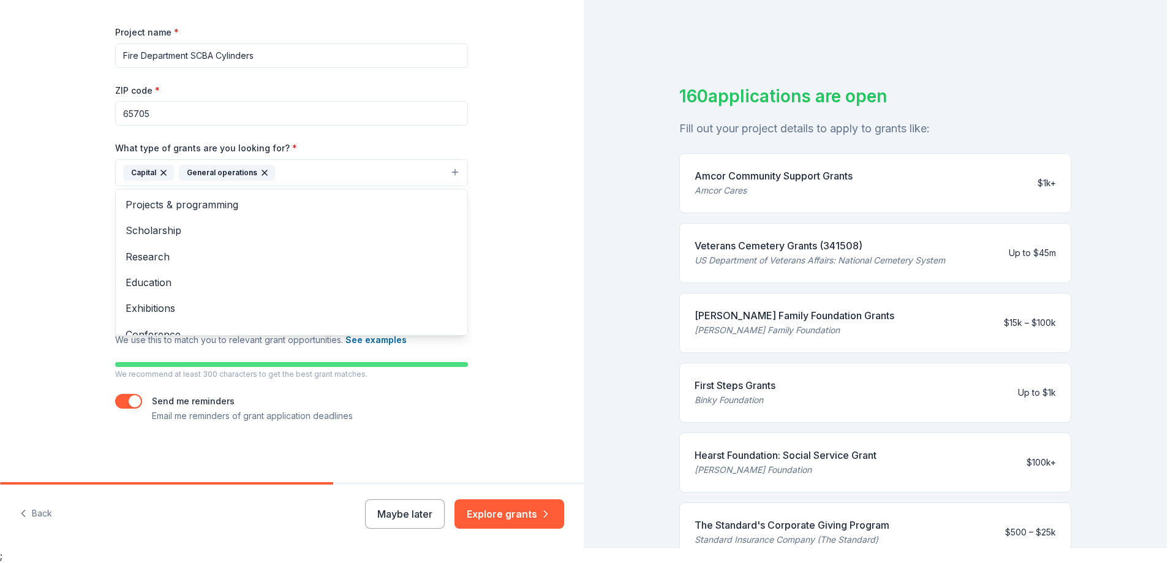
click at [1104, 277] on div "Tell us about your project. We'll find grants you can apply for. Project name *…" at bounding box center [583, 266] width 1167 height 563
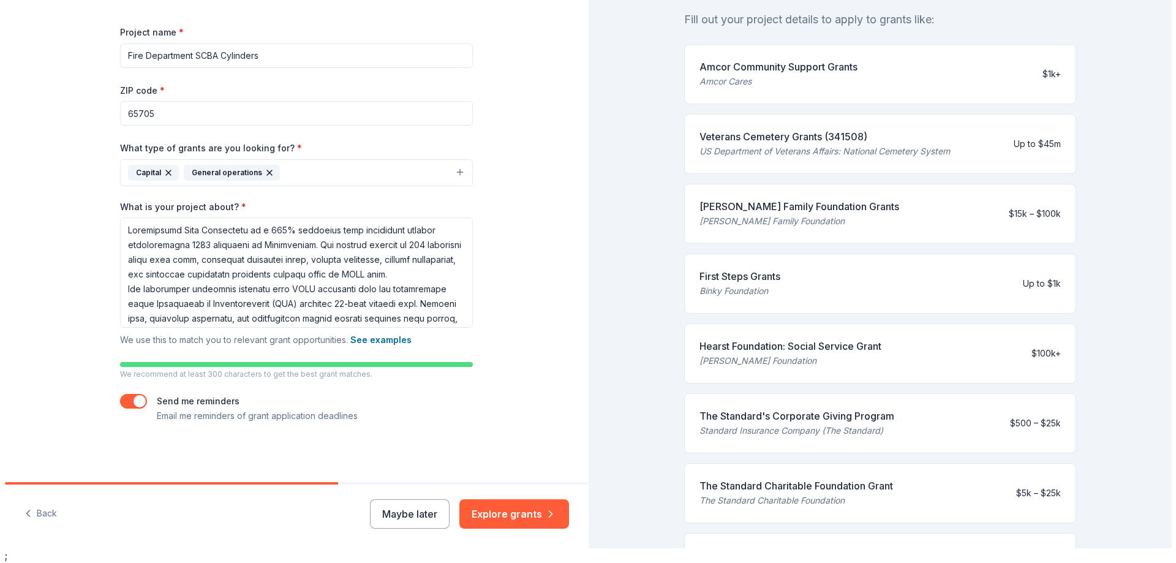
scroll to position [0, 0]
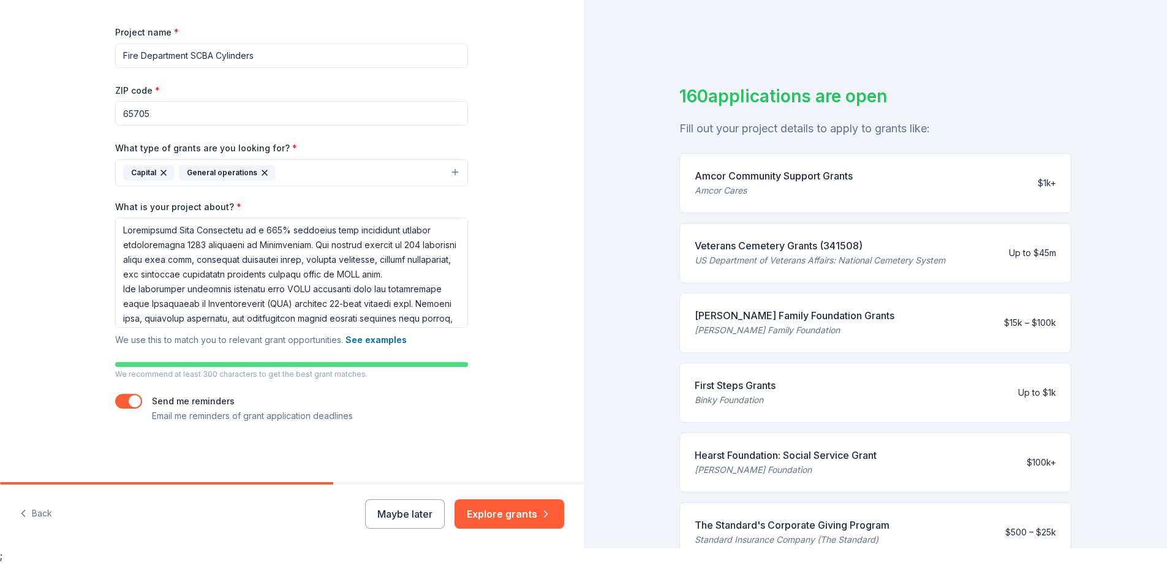
click at [260, 172] on icon "button" at bounding box center [265, 173] width 10 height 10
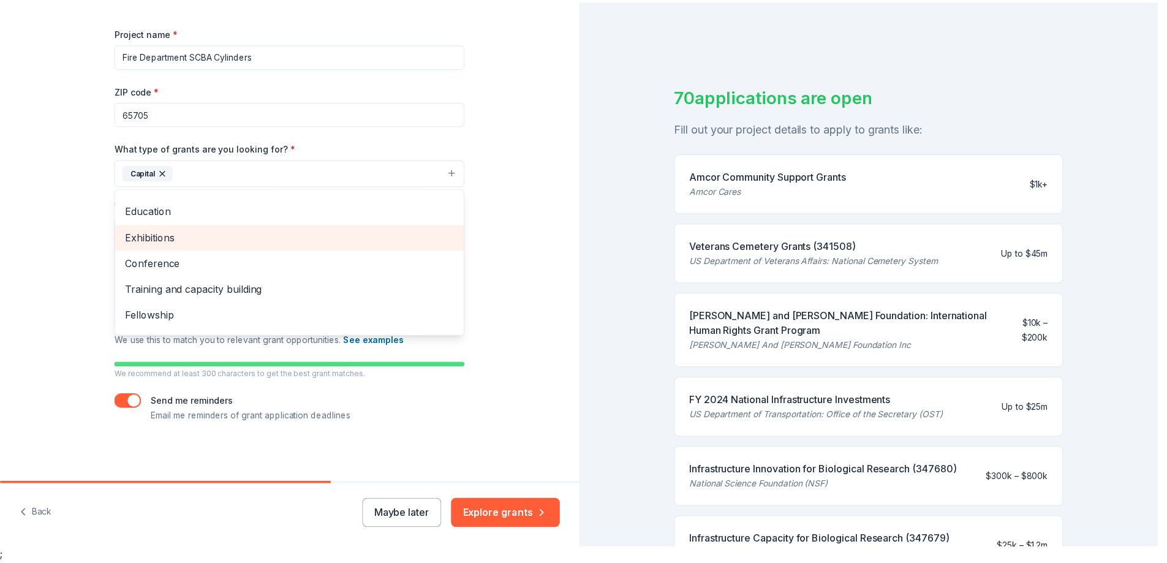
scroll to position [119, 0]
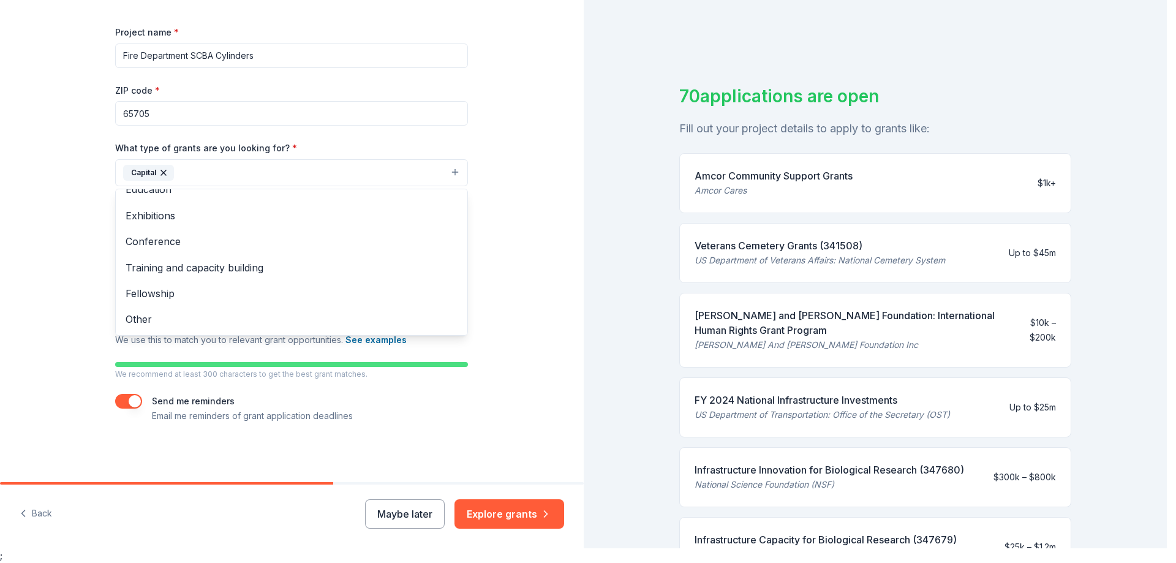
click at [486, 107] on div "Tell us about your project. We'll find grants you can apply for. Project name *…" at bounding box center [292, 158] width 584 height 648
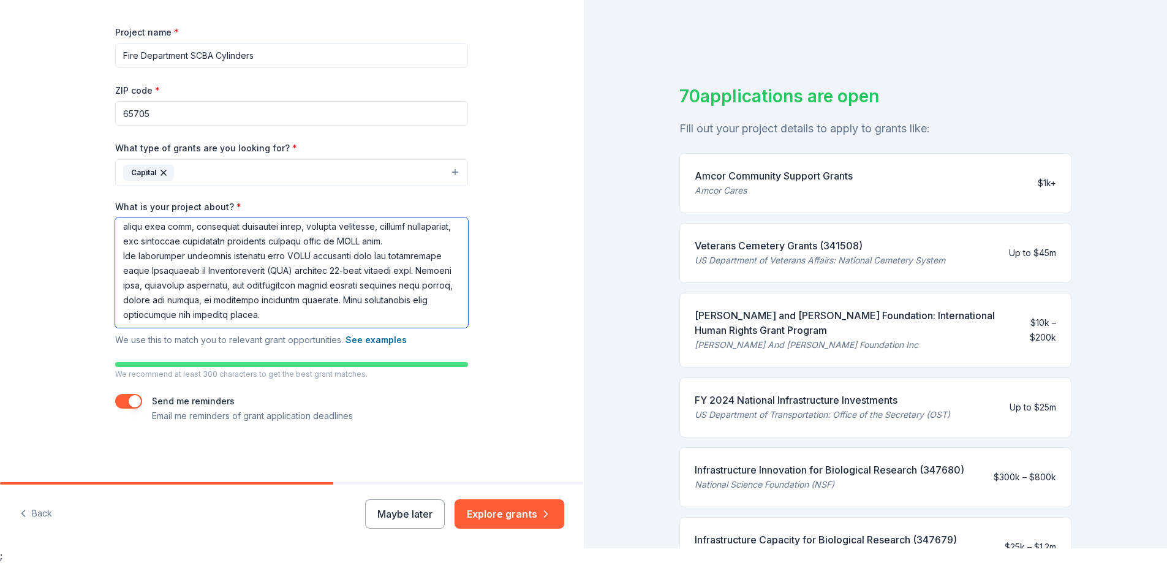
scroll to position [0, 0]
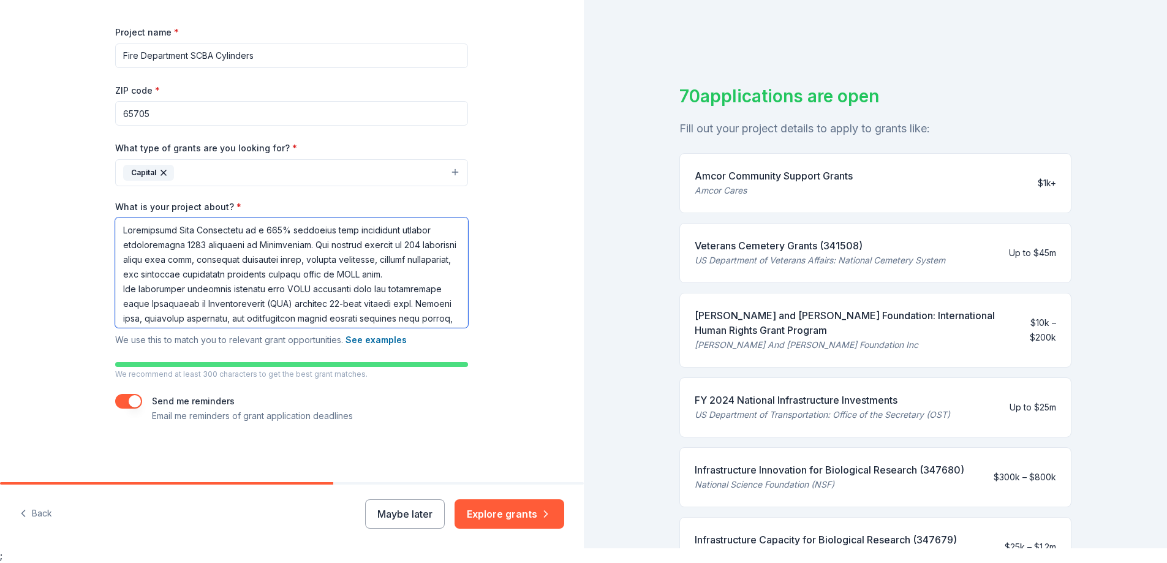
drag, startPoint x: 206, startPoint y: 291, endPoint x: 104, endPoint y: 203, distance: 134.2
click at [104, 203] on div "Tell us about your project. We'll find grants you can apply for. Project name *…" at bounding box center [292, 158] width 392 height 648
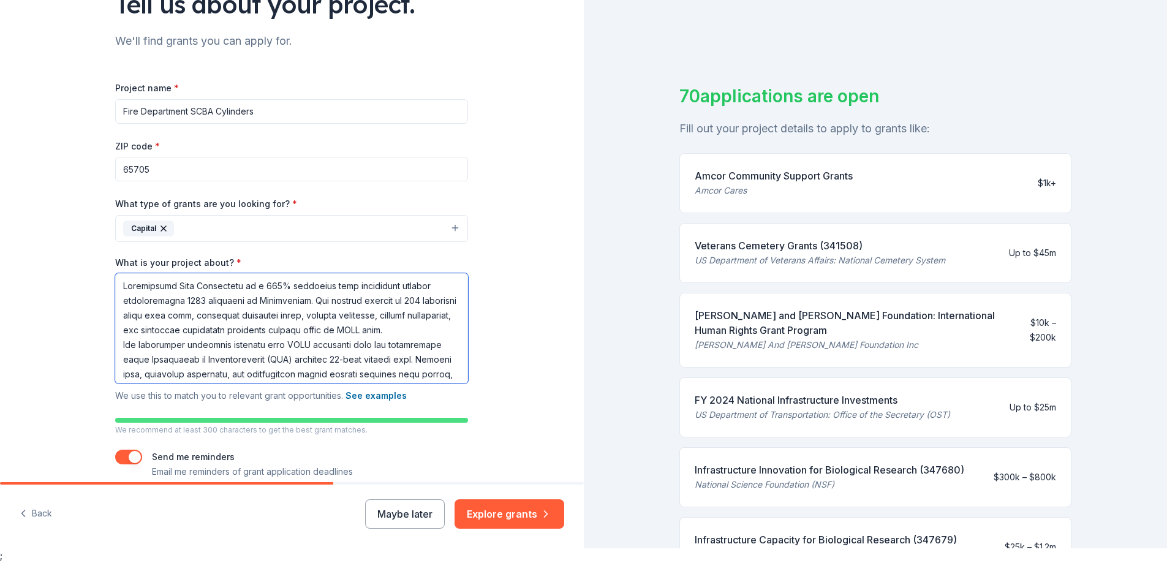
scroll to position [151, 0]
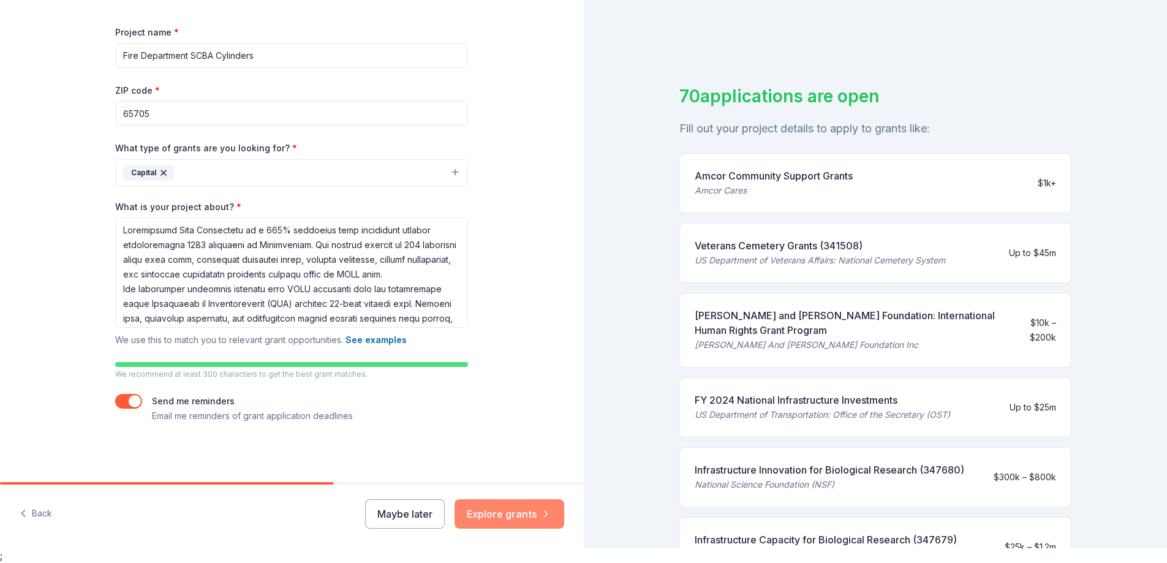
click at [519, 507] on button "Explore grants" at bounding box center [509, 513] width 110 height 29
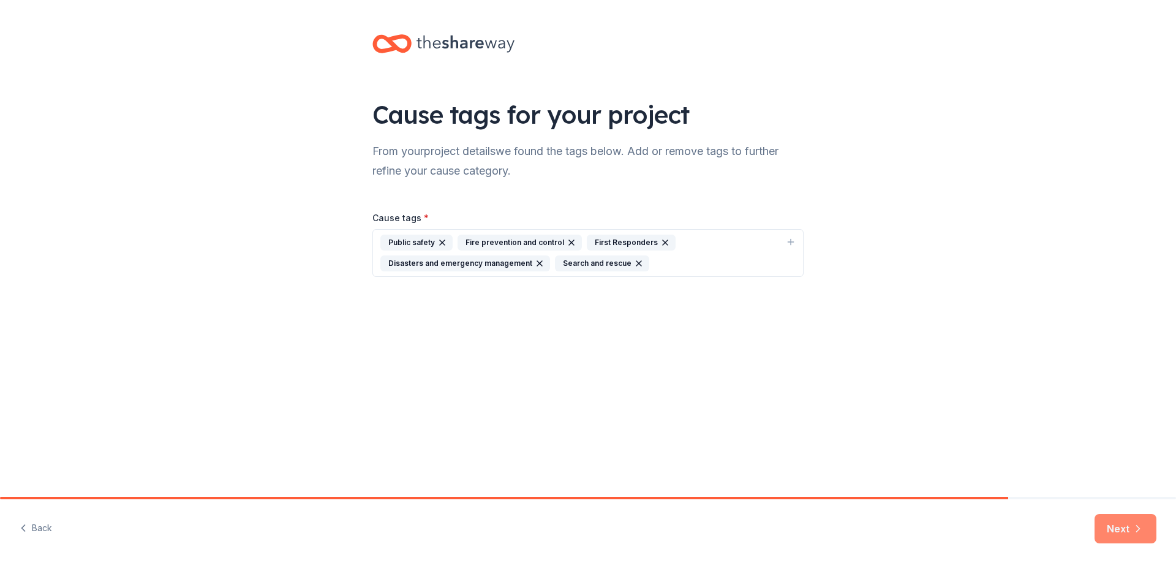
click at [1112, 530] on button "Next" at bounding box center [1126, 528] width 62 height 29
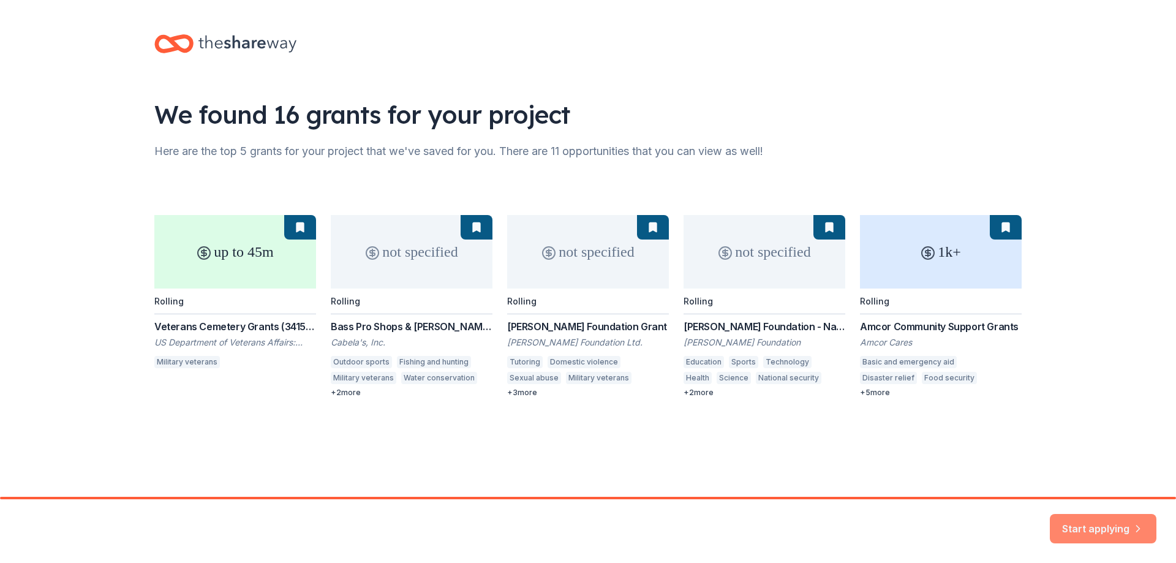
click at [1098, 532] on button "Start applying" at bounding box center [1103, 521] width 107 height 29
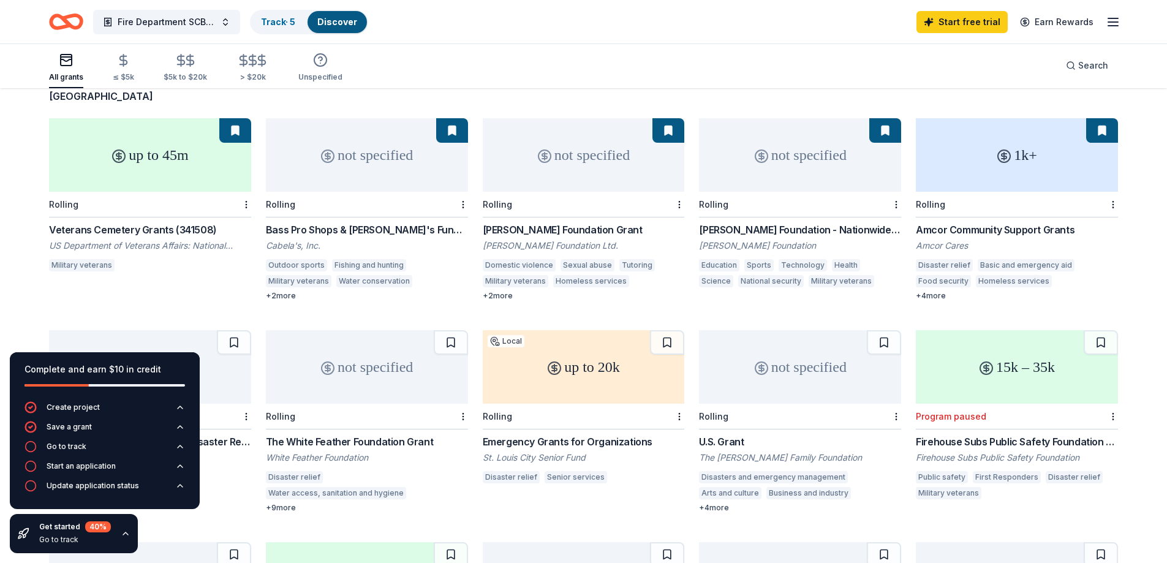
scroll to position [122, 0]
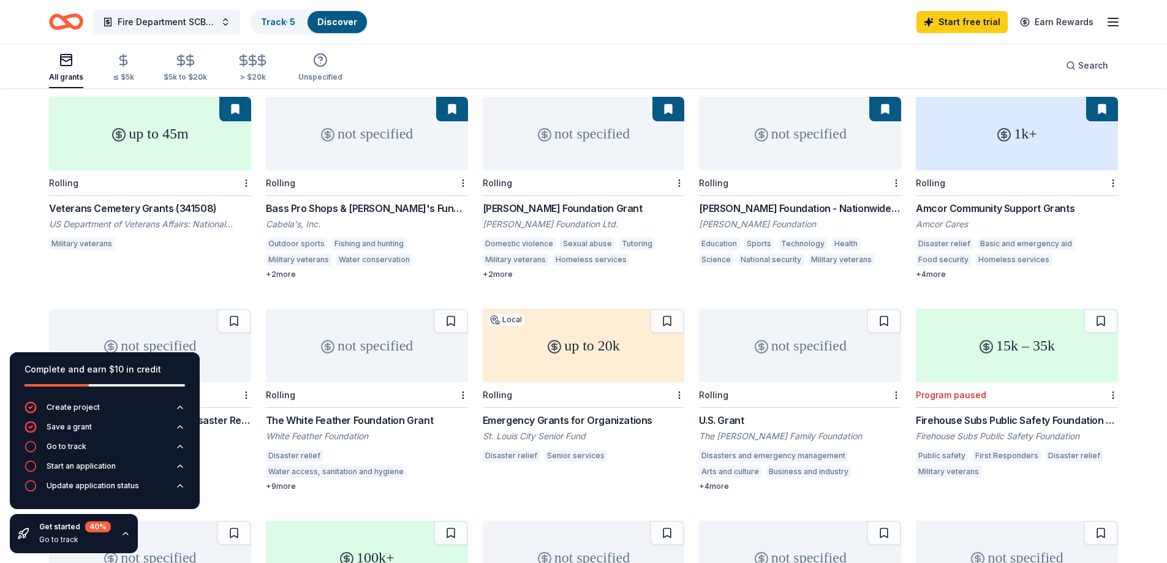
click at [167, 201] on div "Veterans Cemetery Grants (341508)" at bounding box center [150, 208] width 202 height 15
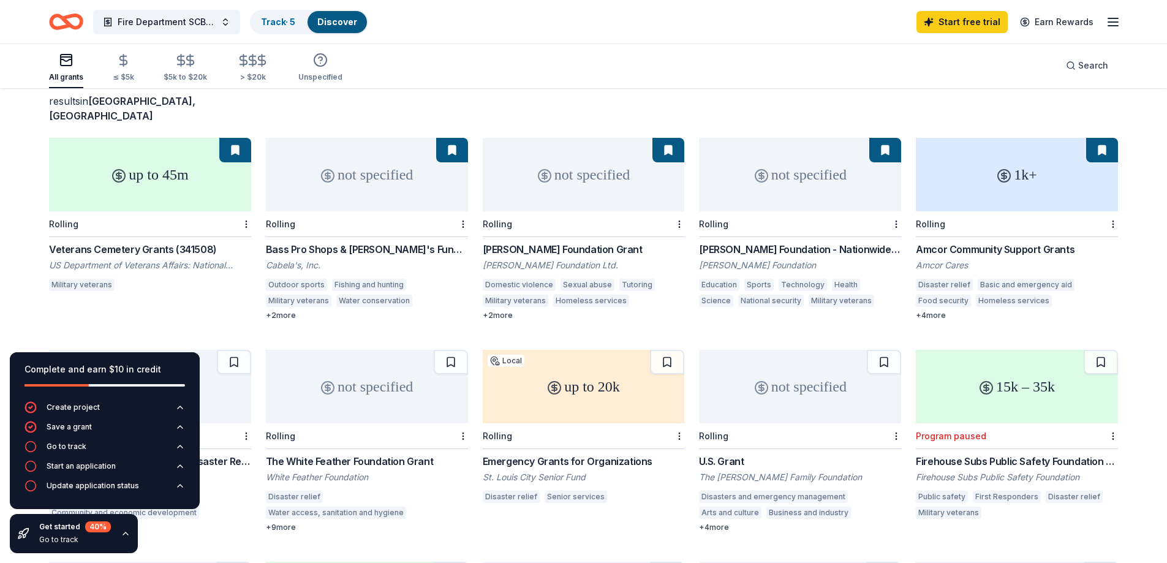
scroll to position [61, 0]
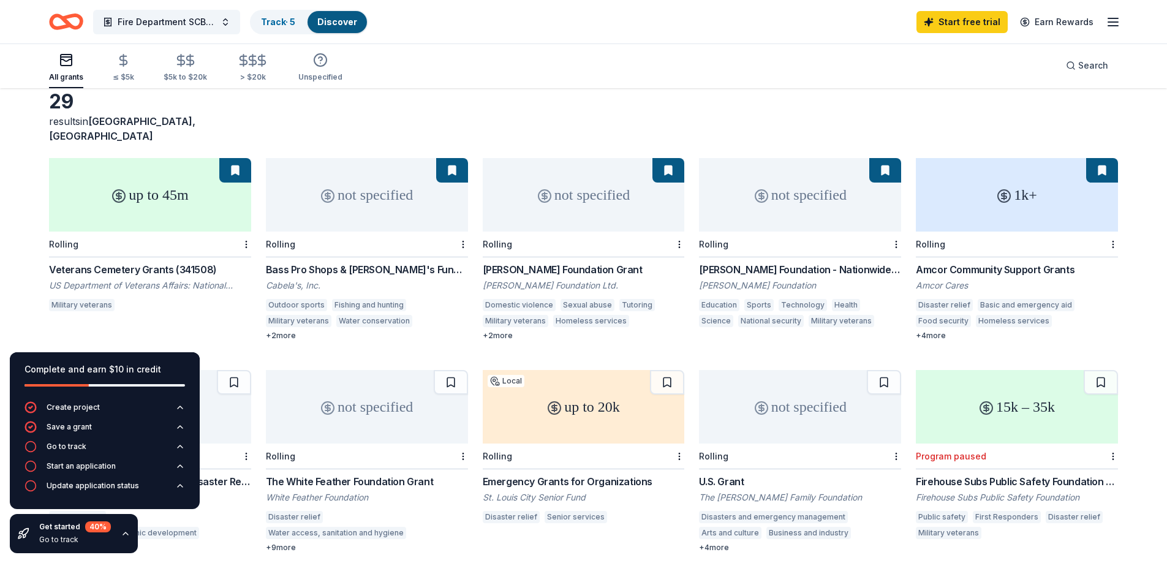
click at [355, 181] on div "not specified" at bounding box center [367, 194] width 202 height 73
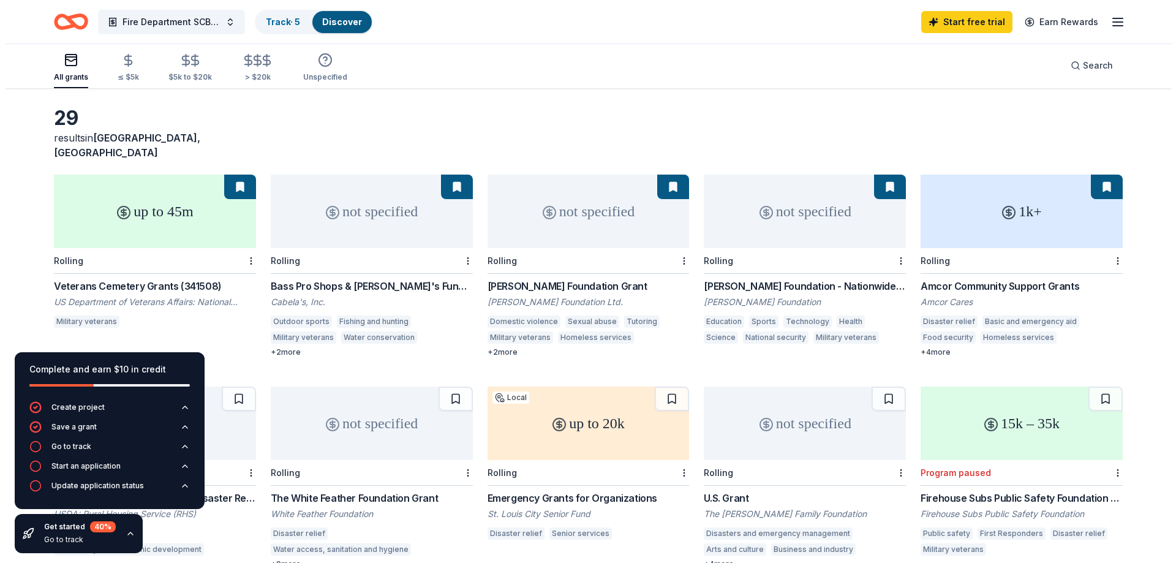
scroll to position [0, 0]
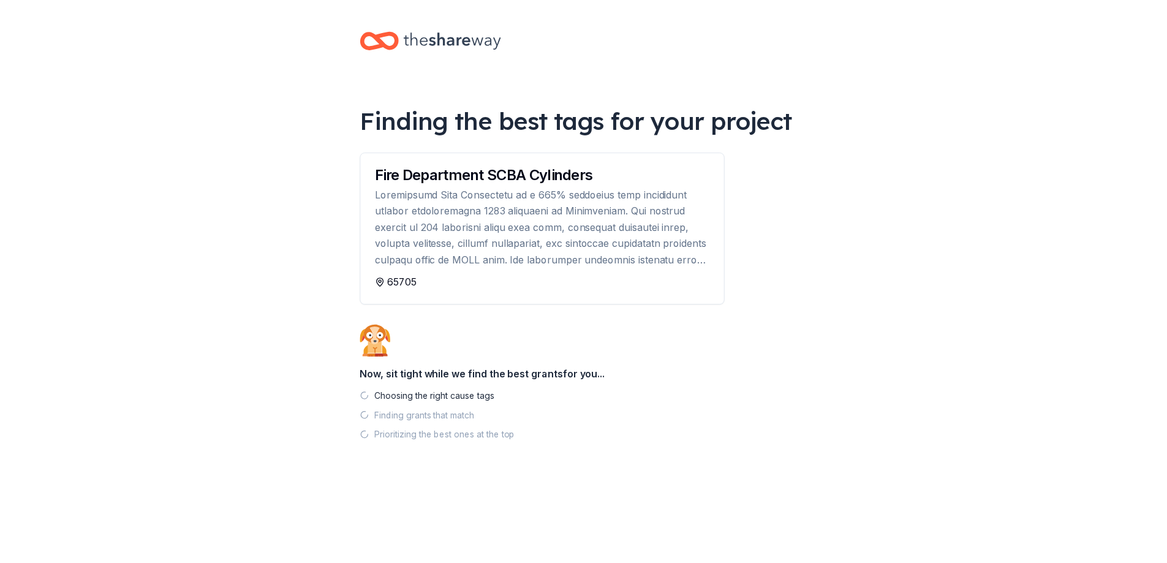
scroll to position [15, 0]
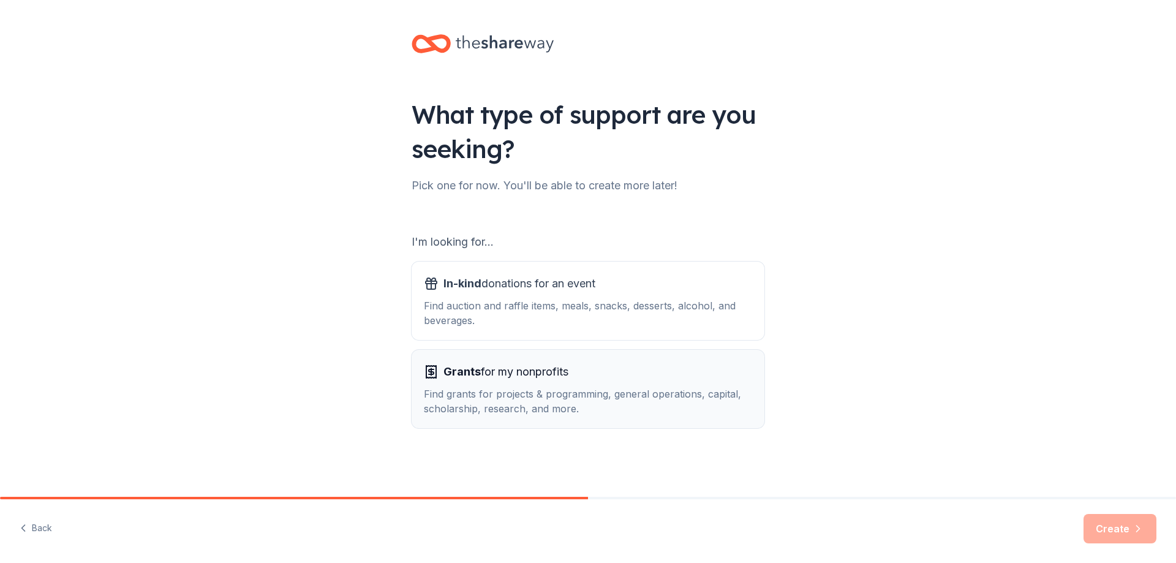
click at [483, 377] on span "Grants for my nonprofits" at bounding box center [505, 372] width 125 height 20
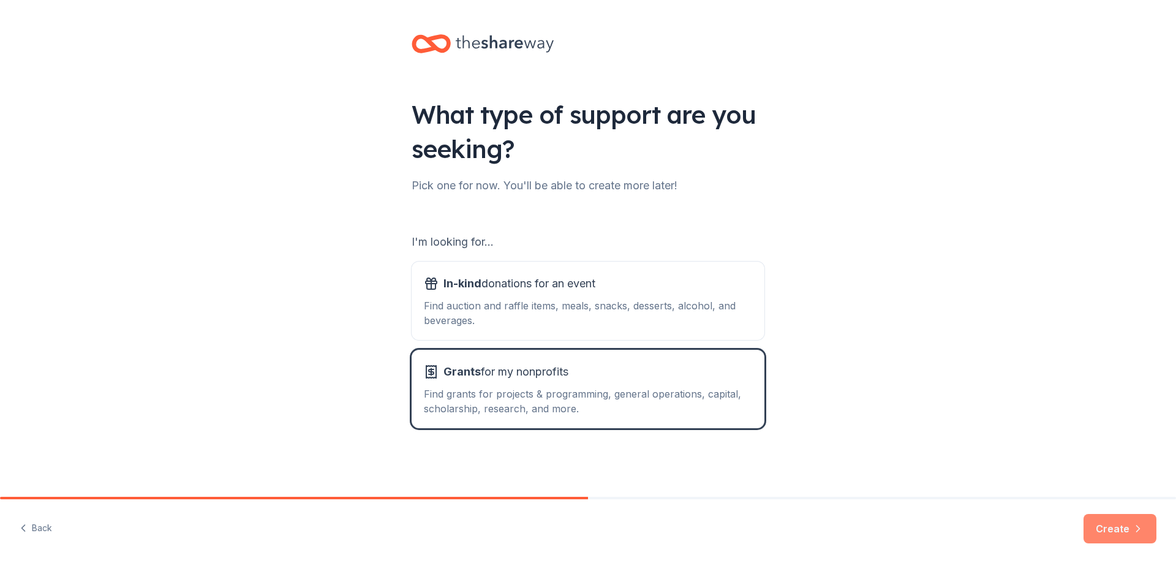
click at [1102, 522] on button "Create" at bounding box center [1119, 528] width 73 height 29
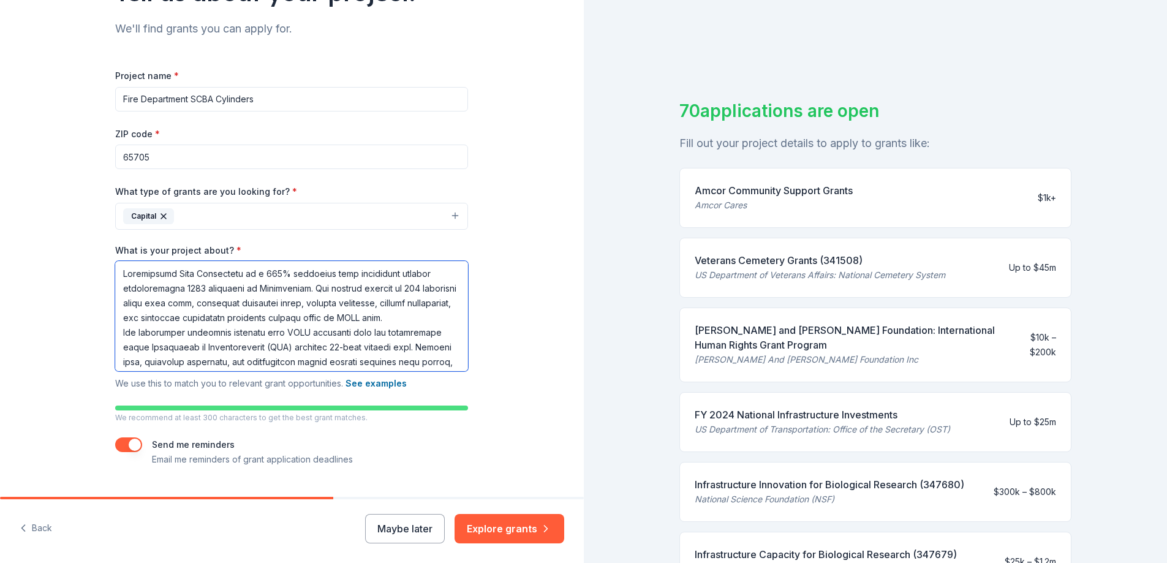
drag, startPoint x: 427, startPoint y: 359, endPoint x: 100, endPoint y: 239, distance: 347.6
click at [100, 239] on div "Tell us about your project. We'll find grants you can apply for. Project name *…" at bounding box center [292, 202] width 392 height 648
type textarea "search and rescue, or hazardous materials response. This jeopardizes both firef…"
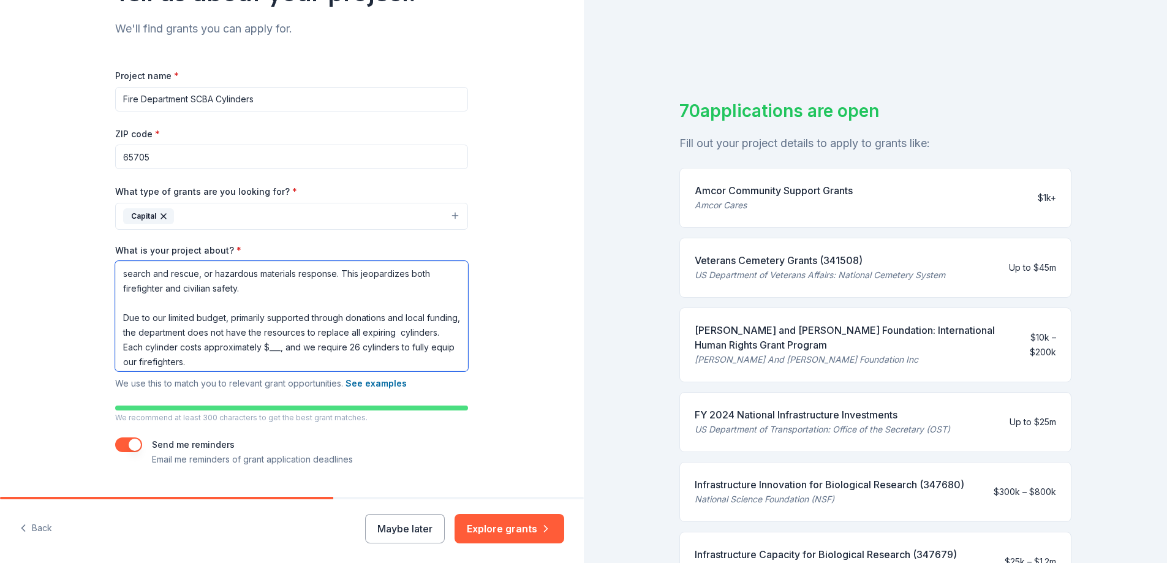
drag, startPoint x: 290, startPoint y: 369, endPoint x: 165, endPoint y: 272, distance: 158.0
click at [165, 272] on textarea "search and rescue, or hazardous materials response. This jeopardizes both firef…" at bounding box center [291, 316] width 353 height 110
drag, startPoint x: 200, startPoint y: 331, endPoint x: 186, endPoint y: 282, distance: 51.0
click at [0, 192] on div "Tell us about your project. We'll find grants you can apply for. Project name *…" at bounding box center [292, 202] width 584 height 648
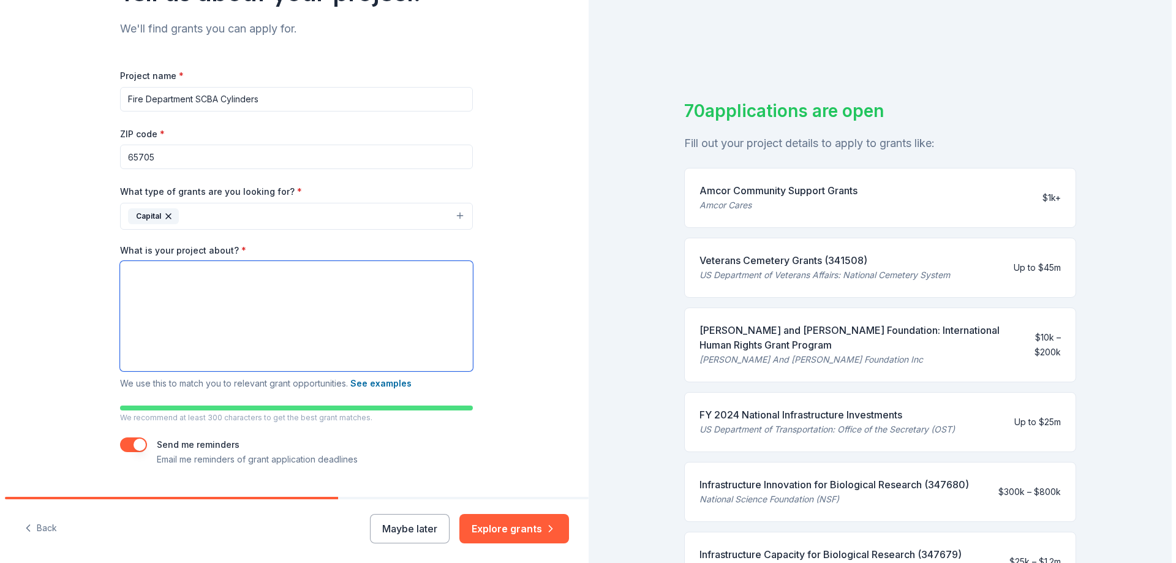
scroll to position [90, 0]
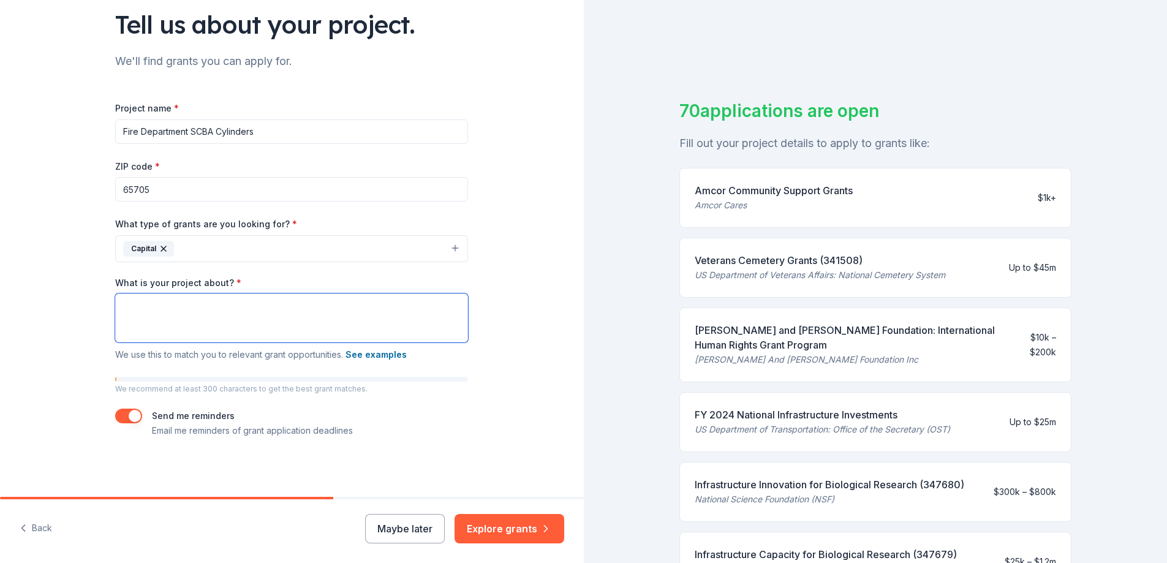
drag, startPoint x: 126, startPoint y: 324, endPoint x: 107, endPoint y: 288, distance: 40.3
click at [107, 288] on div "Tell us about your project. We'll find grants you can apply for. Project name *…" at bounding box center [292, 203] width 392 height 587
click at [96, 235] on div "Tell us about your project. We'll find grants you can apply for. Project name *…" at bounding box center [292, 203] width 392 height 587
click at [159, 248] on icon "button" at bounding box center [164, 249] width 10 height 10
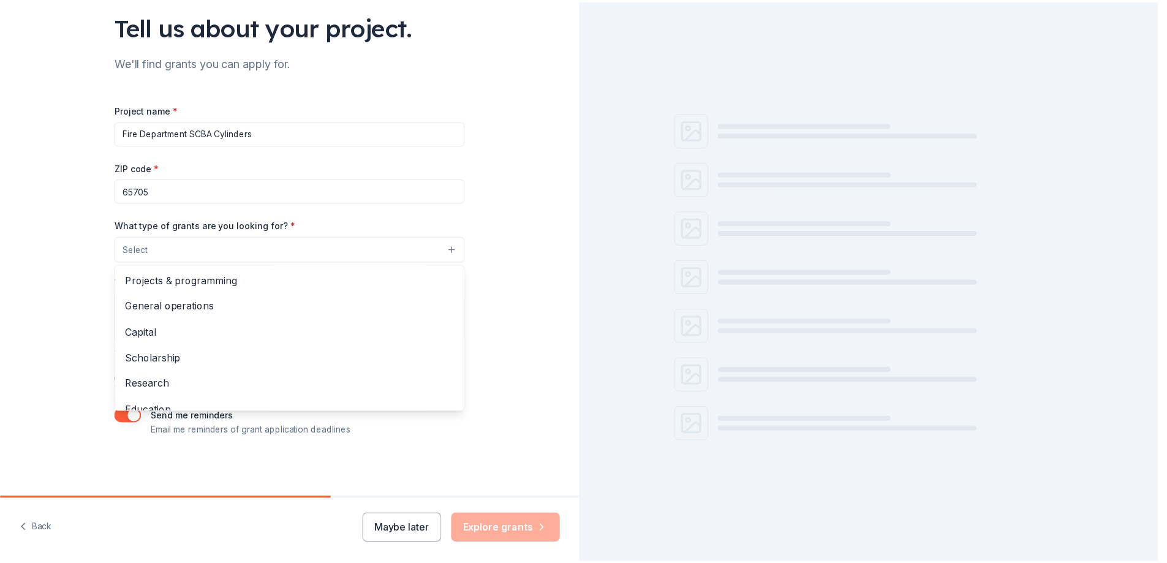
scroll to position [89, 0]
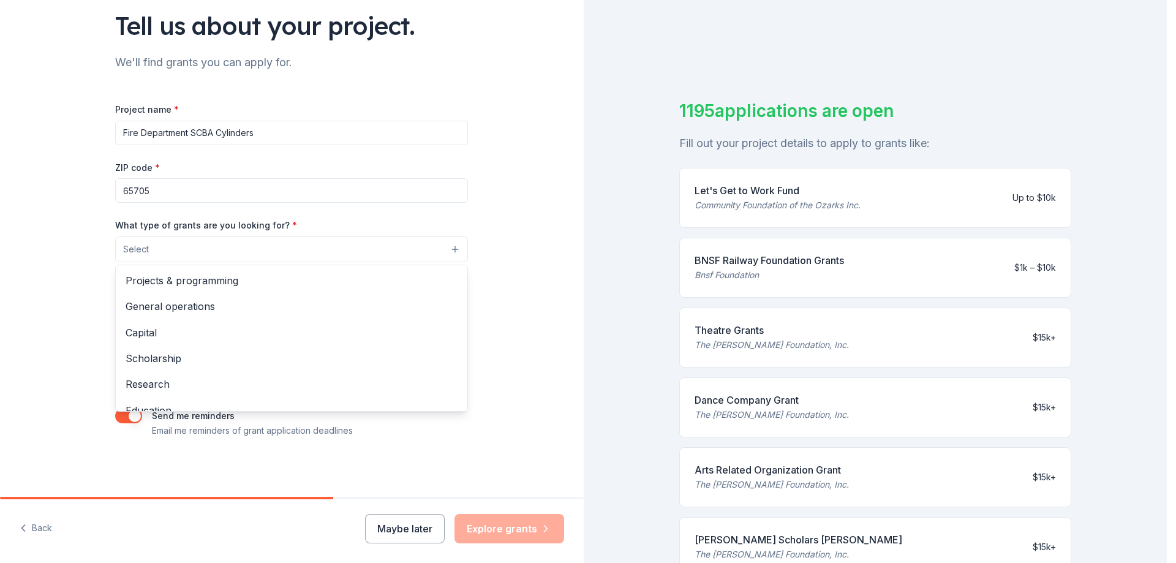
click at [801, 263] on div "Tell us about your project. We'll find grants you can apply for. Project name *…" at bounding box center [583, 281] width 1167 height 563
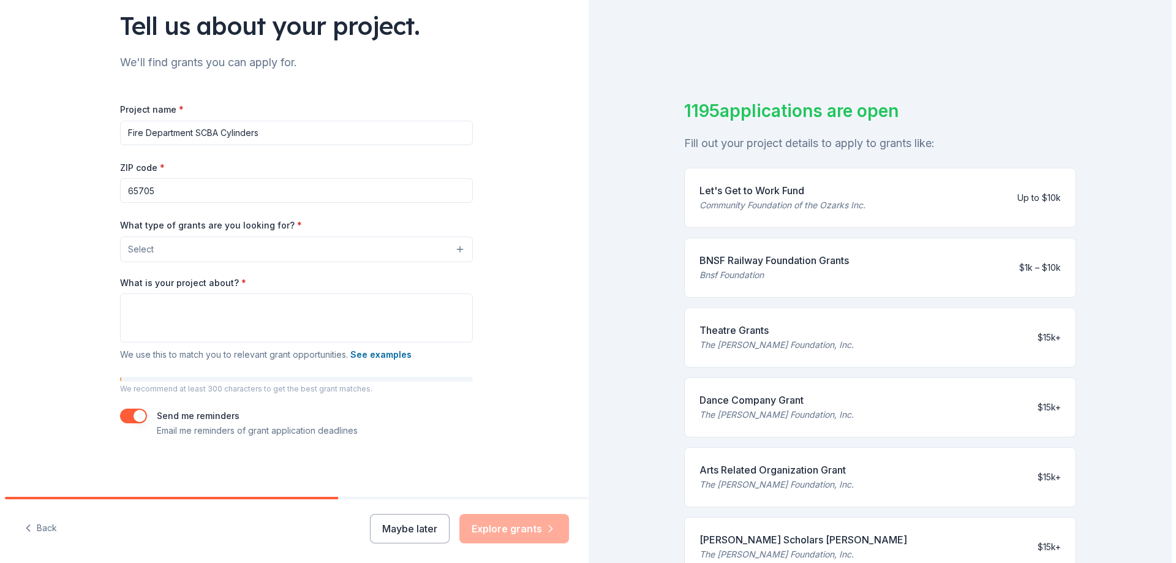
scroll to position [15, 0]
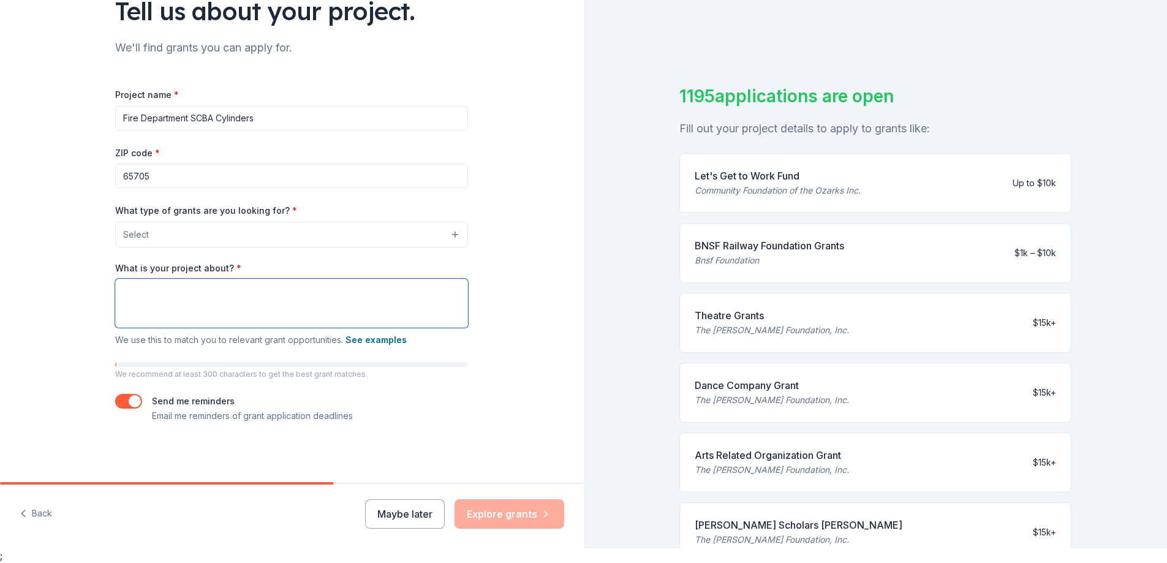
click at [366, 307] on textarea "What is your project about? *" at bounding box center [291, 303] width 353 height 49
click at [845, 262] on div "BNSF Railway Foundation Grants Bnsf Foundation $1k – $10k" at bounding box center [875, 253] width 392 height 60
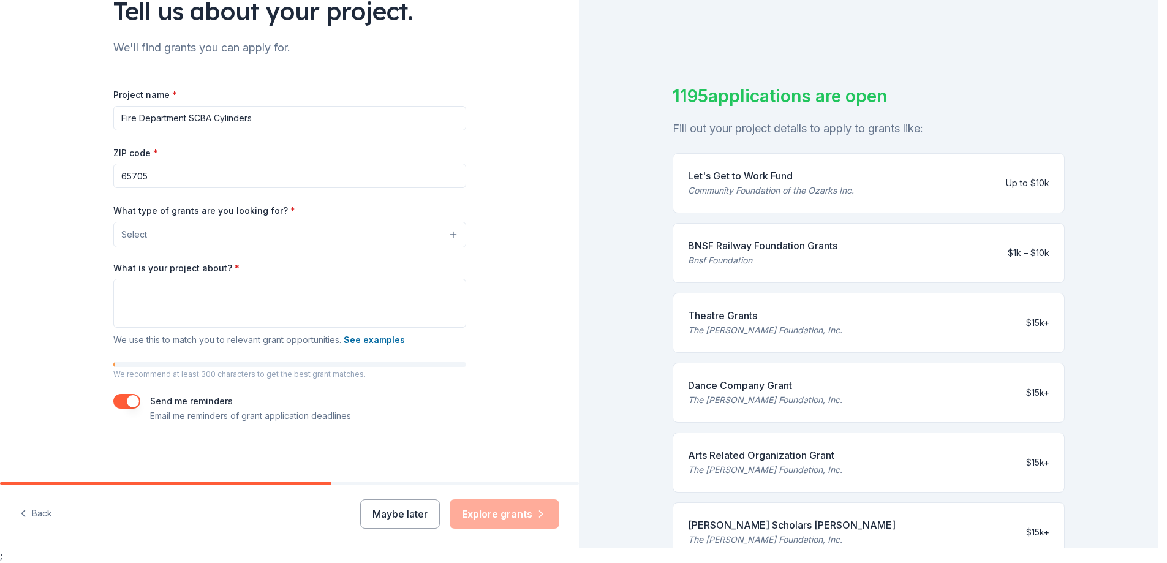
click at [369, 235] on button "Select" at bounding box center [289, 235] width 353 height 26
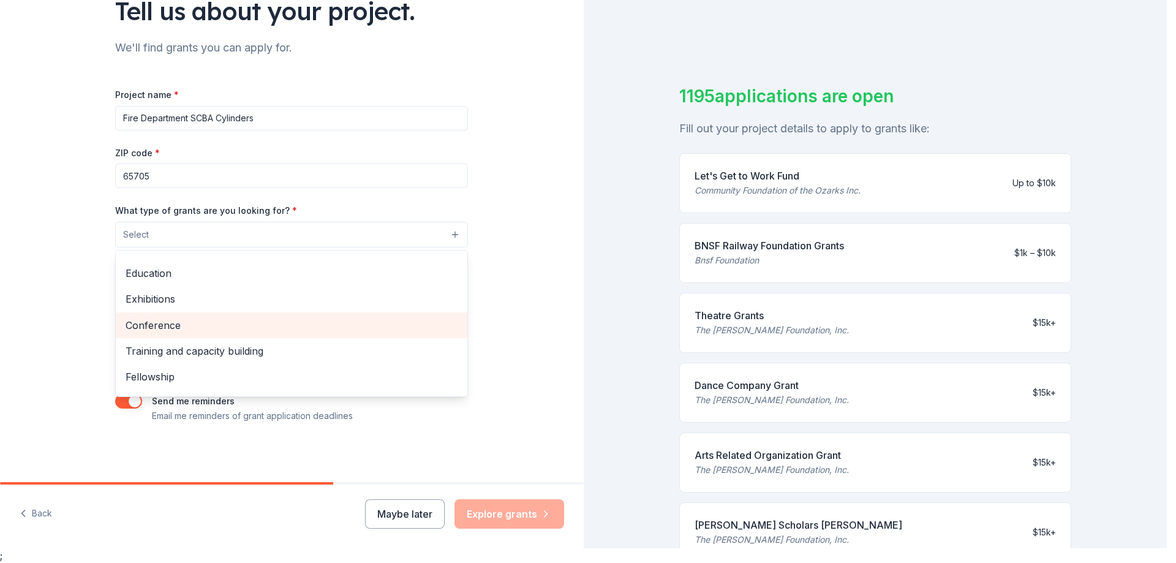
scroll to position [145, 0]
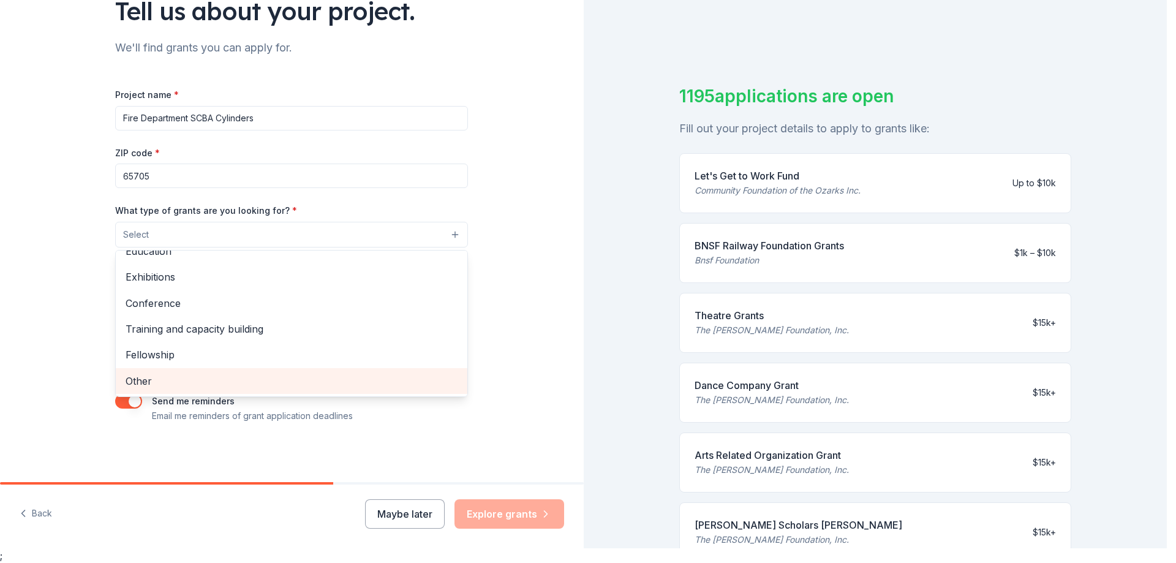
click at [269, 383] on span "Other" at bounding box center [292, 381] width 332 height 16
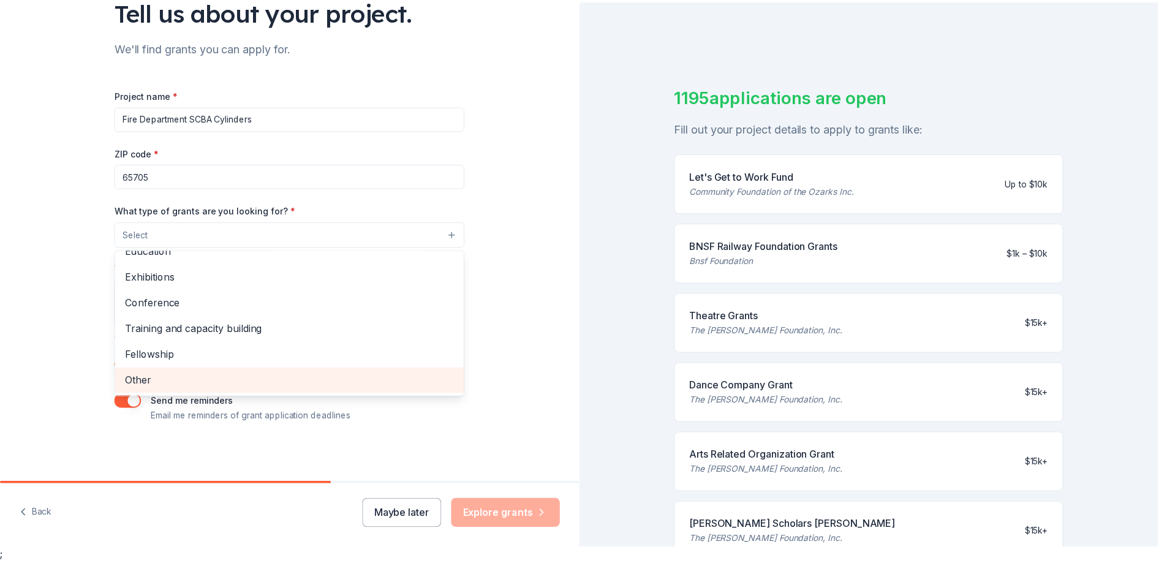
scroll to position [119, 0]
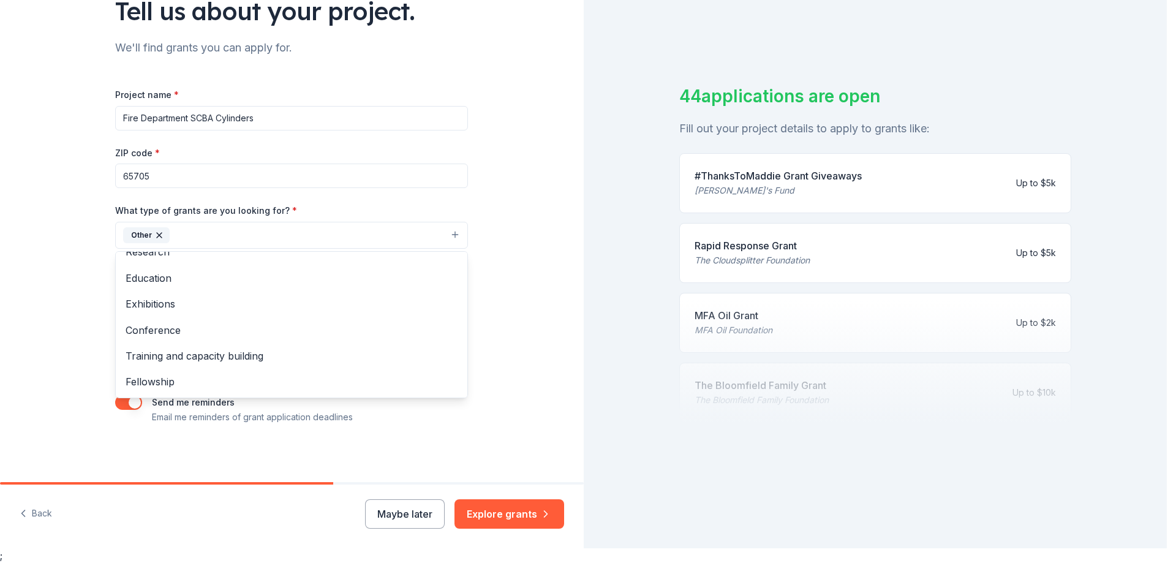
click at [511, 209] on div "Tell us about your project. We'll find grants you can apply for. Project name *…" at bounding box center [292, 189] width 584 height 587
